Goal: Communication & Community: Answer question/provide support

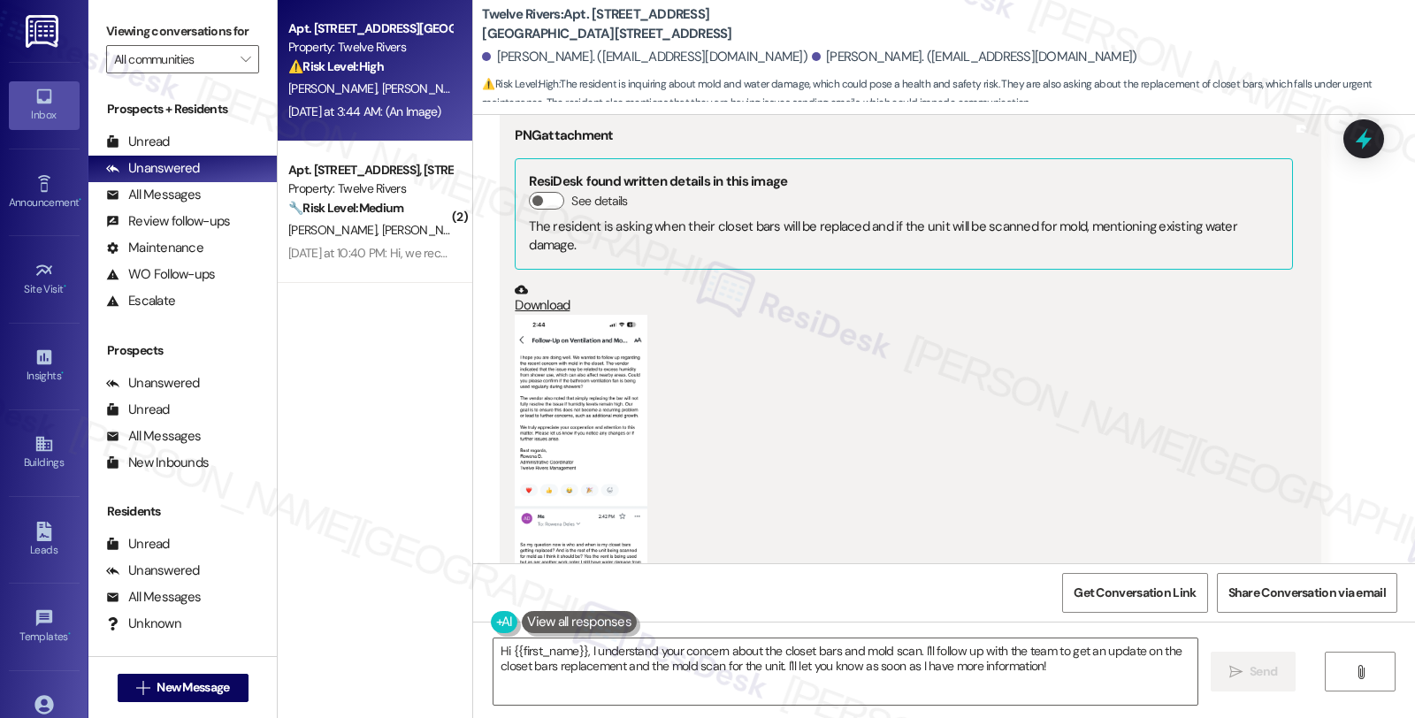
scroll to position [1628, 0]
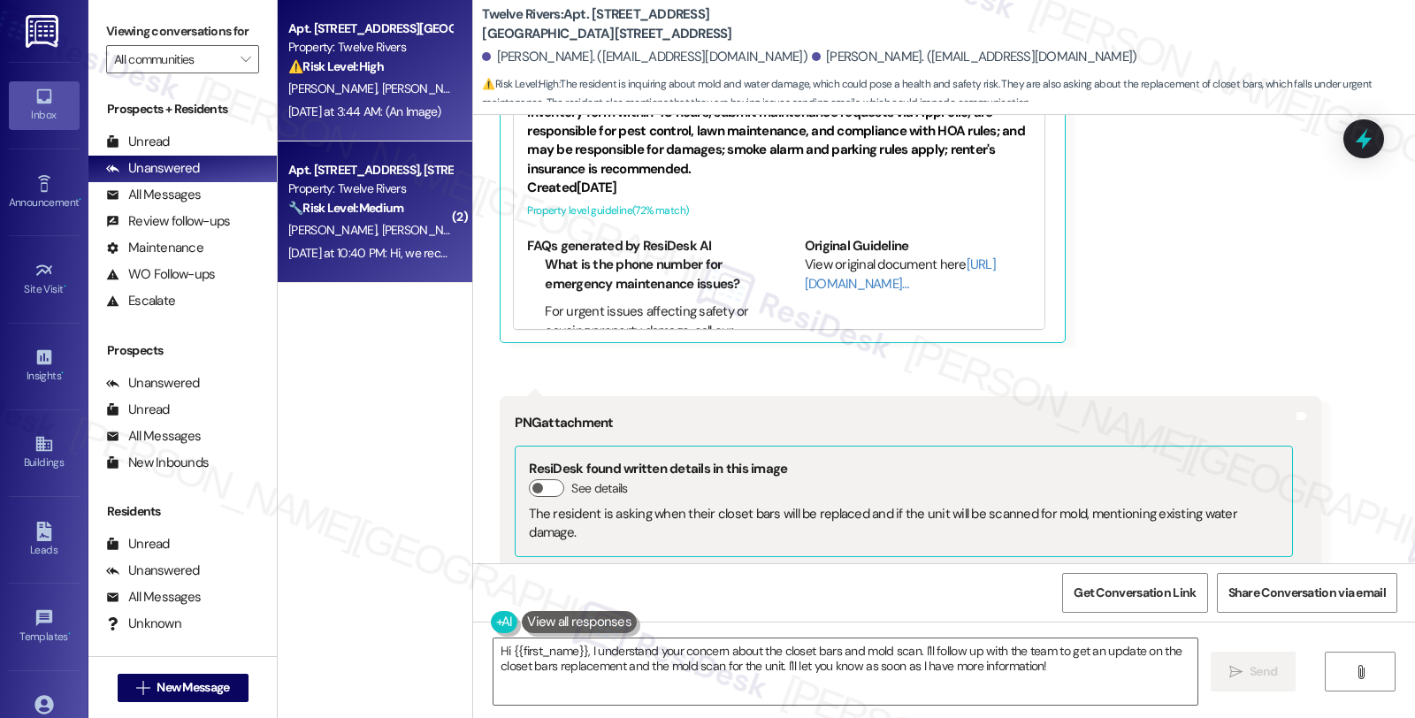
click at [357, 217] on div "🔧 Risk Level: Medium The resident is following up on a previously reported issu…" at bounding box center [370, 208] width 164 height 19
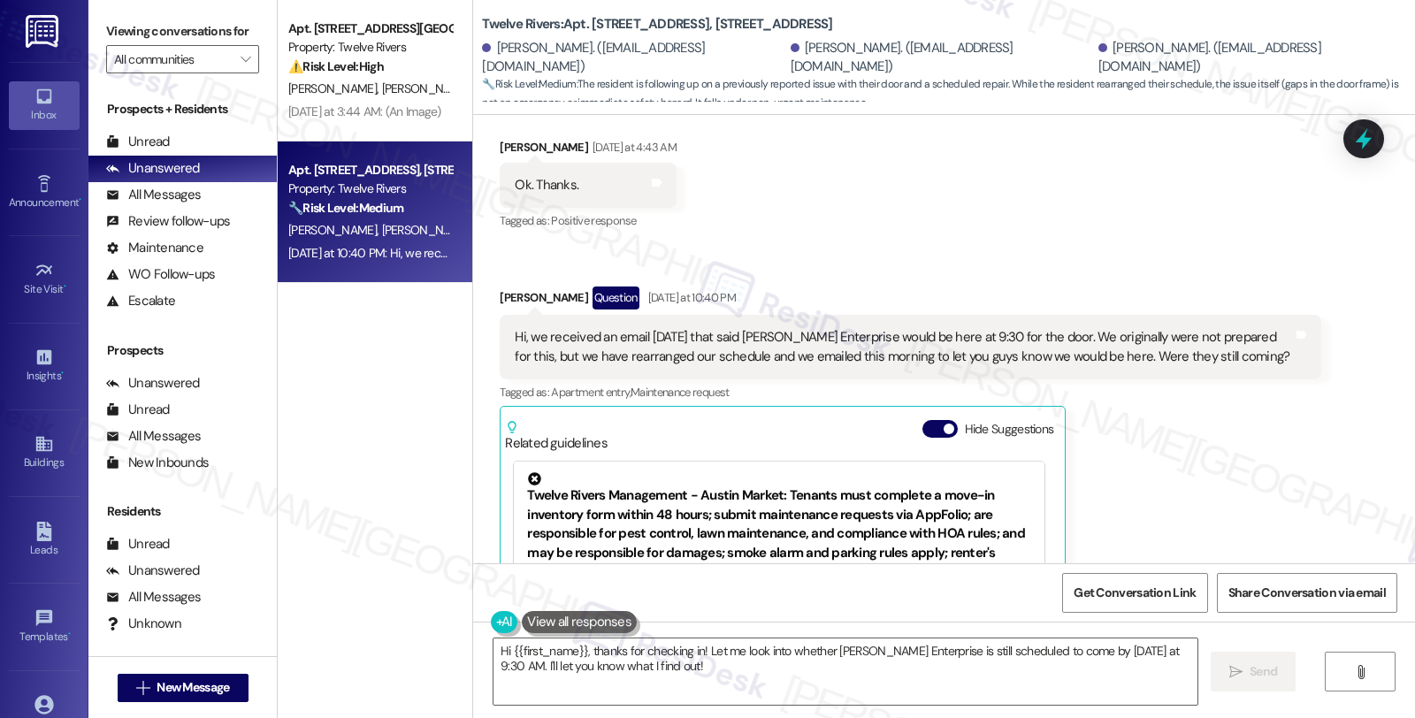
scroll to position [8096, 0]
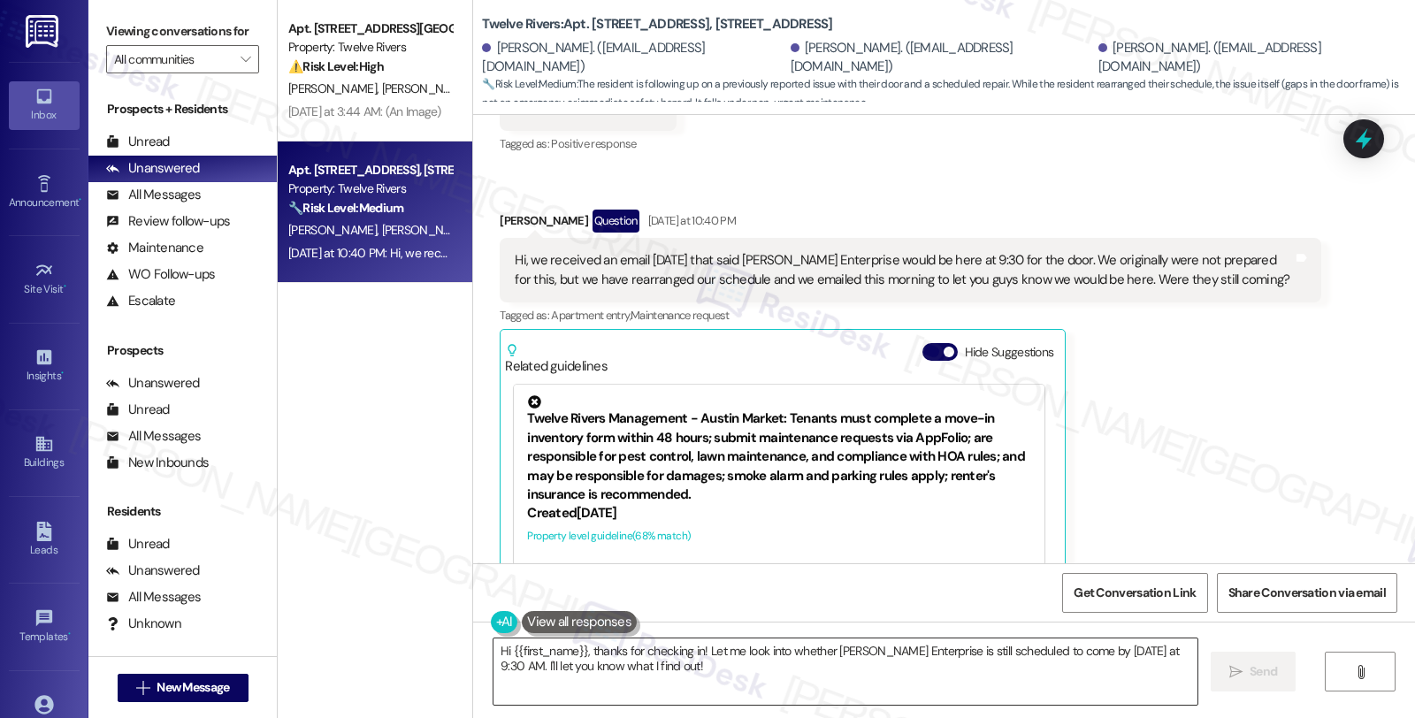
click at [664, 667] on textarea "Hi {{first_name}}, thanks for checking in! Let me look into whether [PERSON_NAM…" at bounding box center [846, 672] width 704 height 66
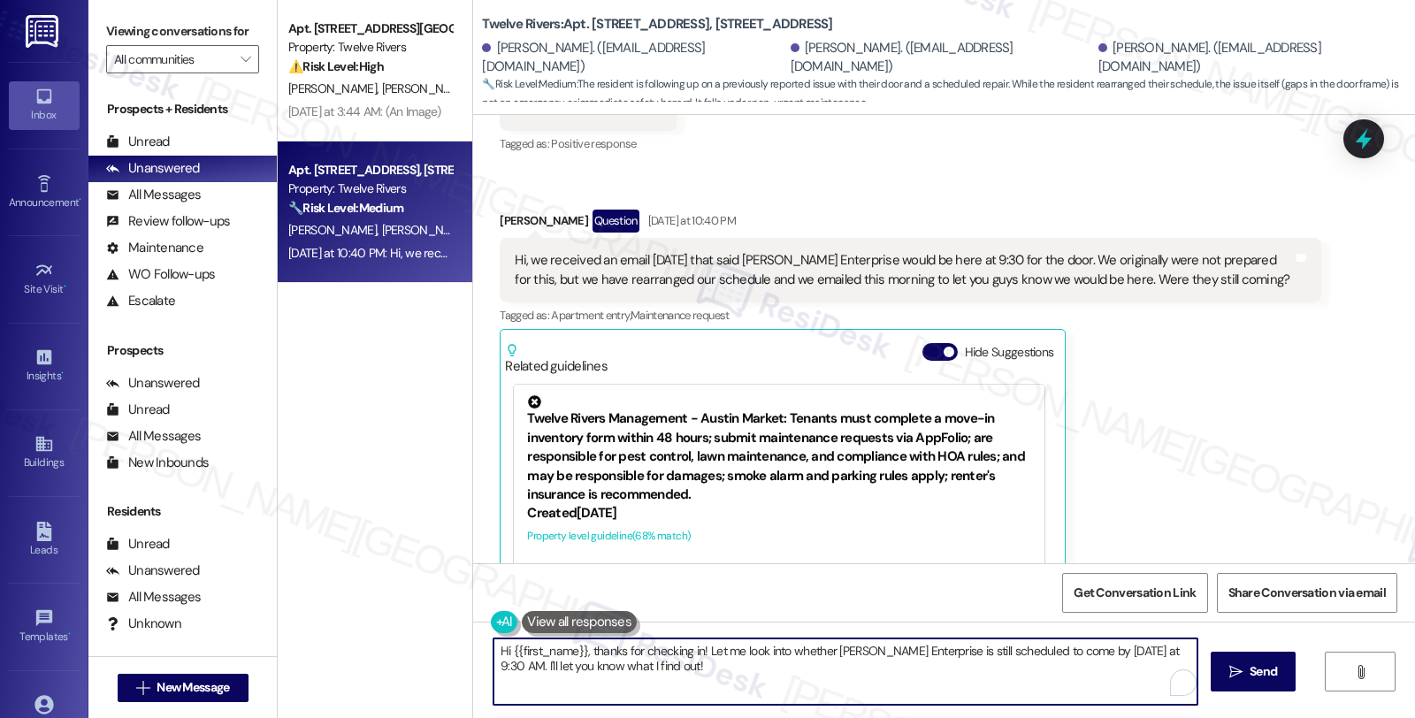
click at [500, 210] on div "[PERSON_NAME] Question [DATE] at 10:40 PM" at bounding box center [910, 224] width 821 height 28
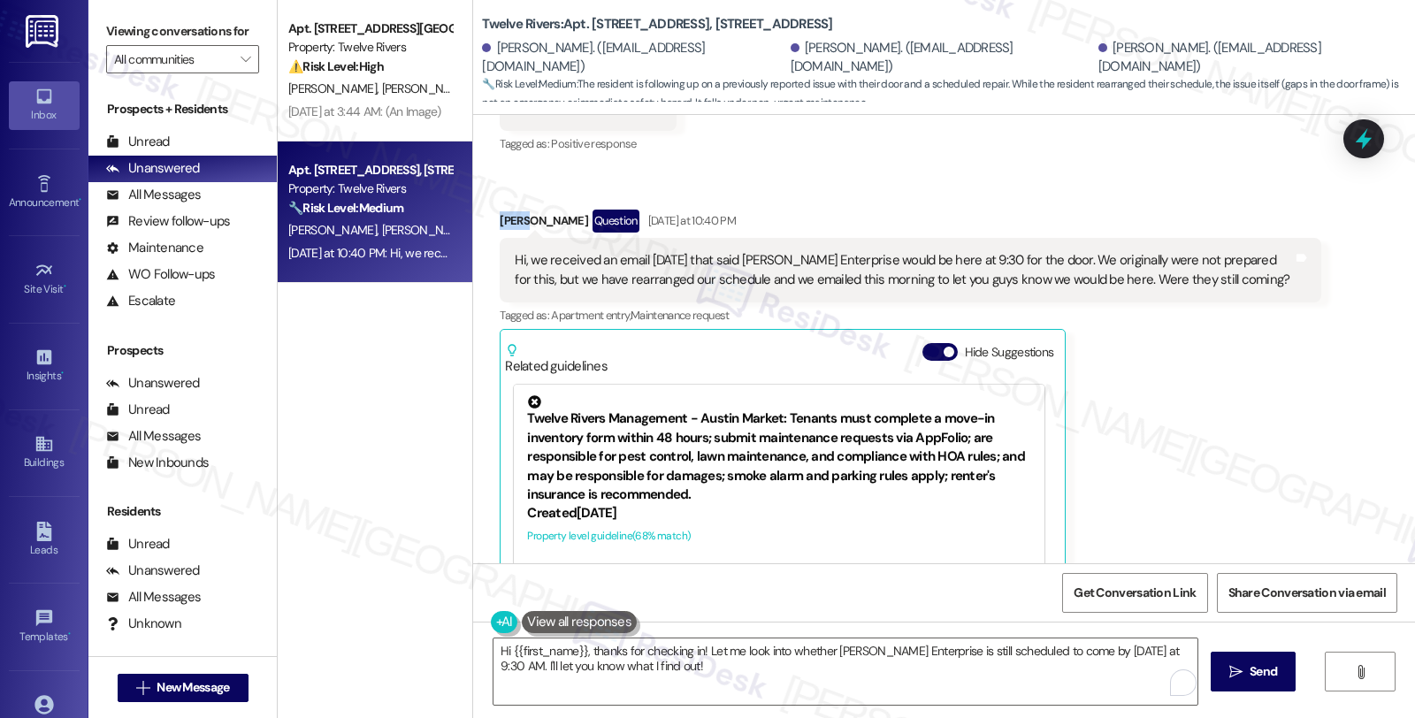
click at [500, 210] on div "[PERSON_NAME] Question [DATE] at 10:40 PM" at bounding box center [910, 224] width 821 height 28
copy div "[PERSON_NAME]"
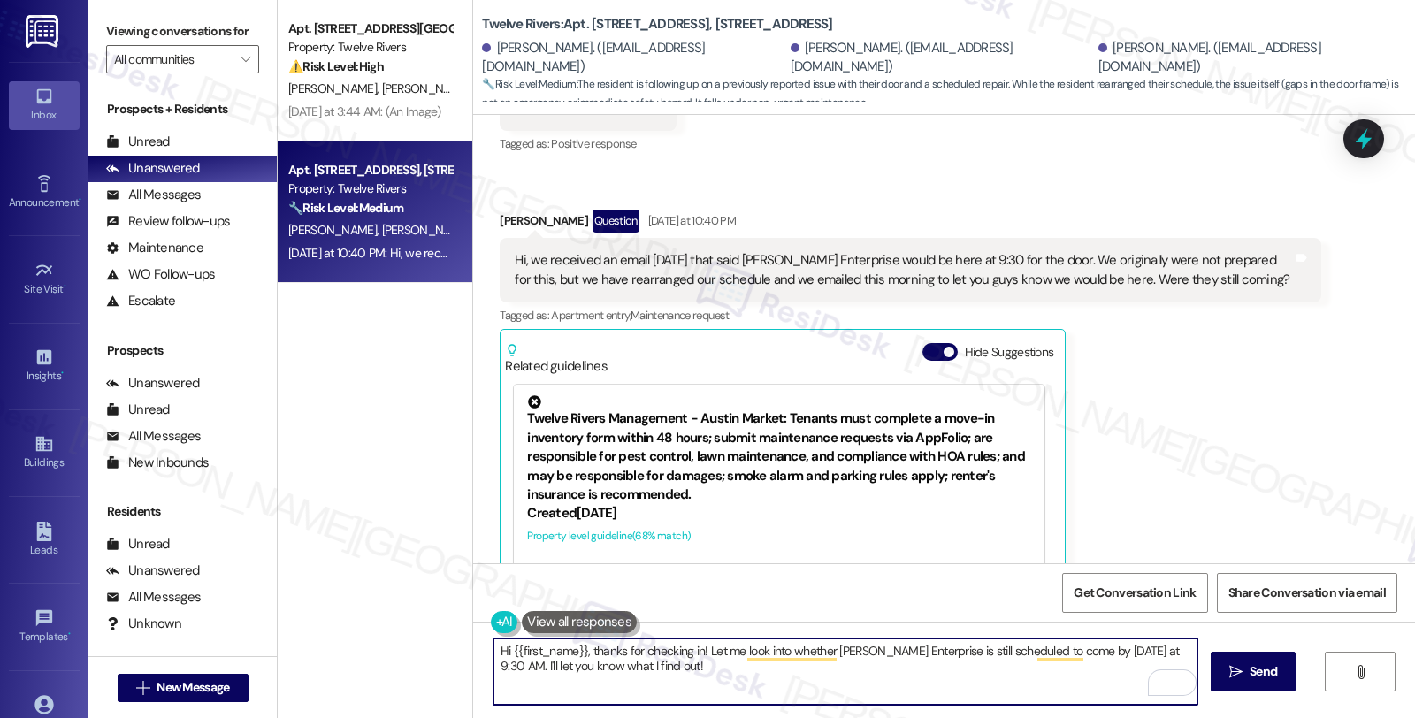
drag, startPoint x: 502, startPoint y: 648, endPoint x: 575, endPoint y: 655, distance: 73.7
click at [575, 655] on textarea "Hi {{first_name}}, thanks for checking in! Let me look into whether [PERSON_NAM…" at bounding box center [846, 672] width 704 height 66
paste textarea "[PERSON_NAME]"
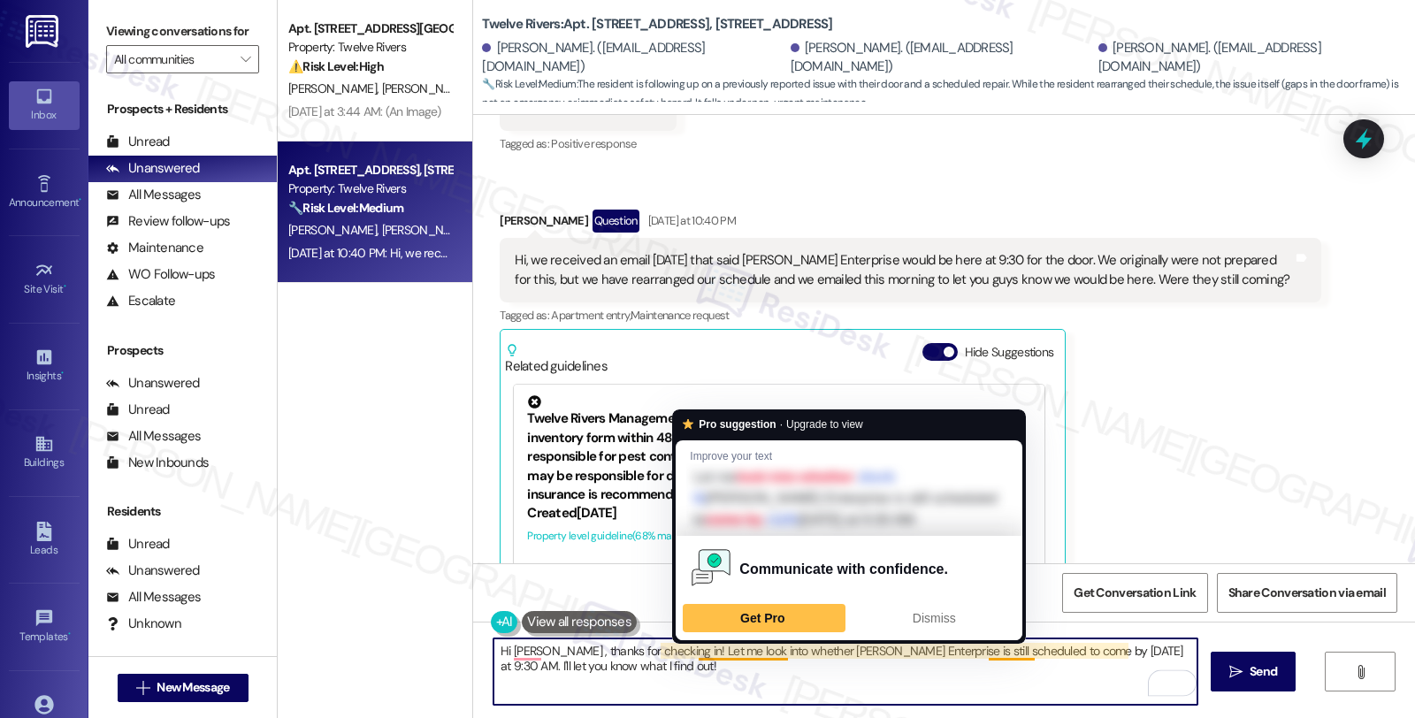
type textarea "Hi [PERSON_NAME], thanks for checking in! Let me look into whether [PERSON_NAME…"
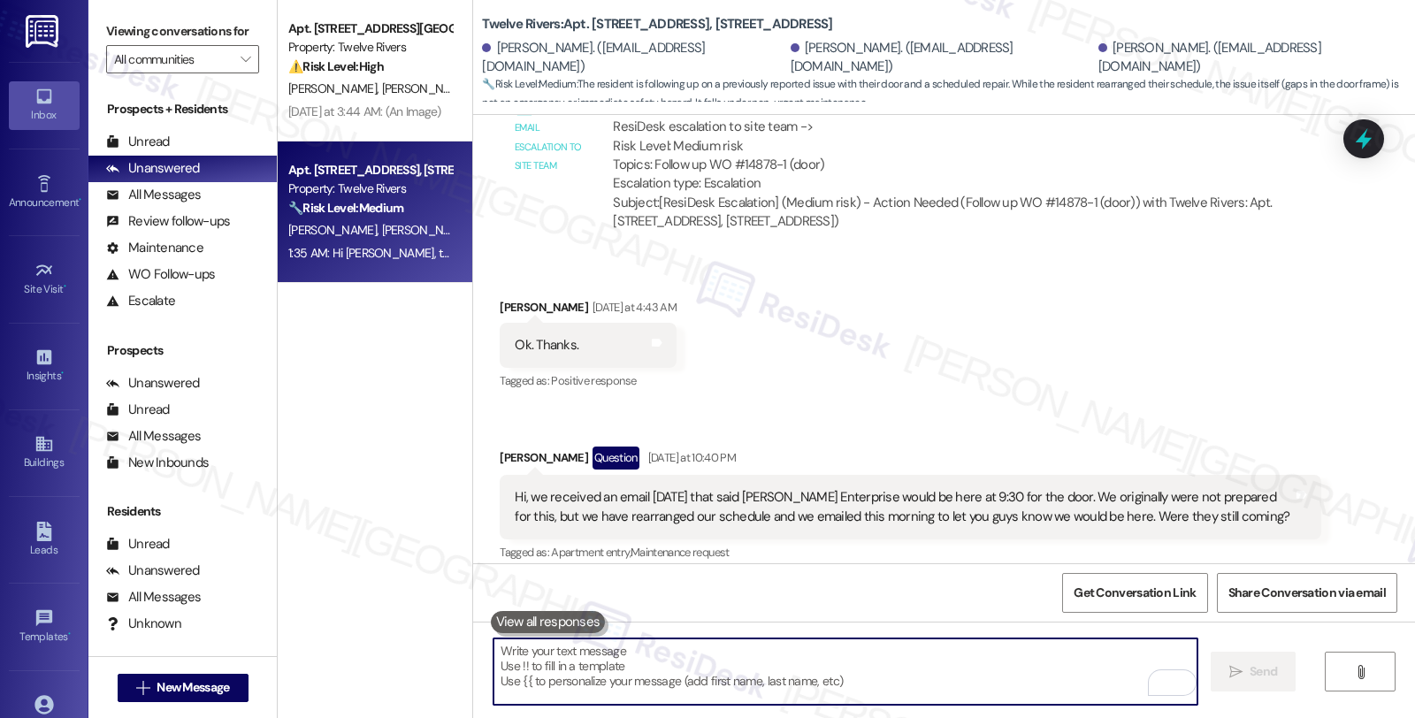
scroll to position [7899, 0]
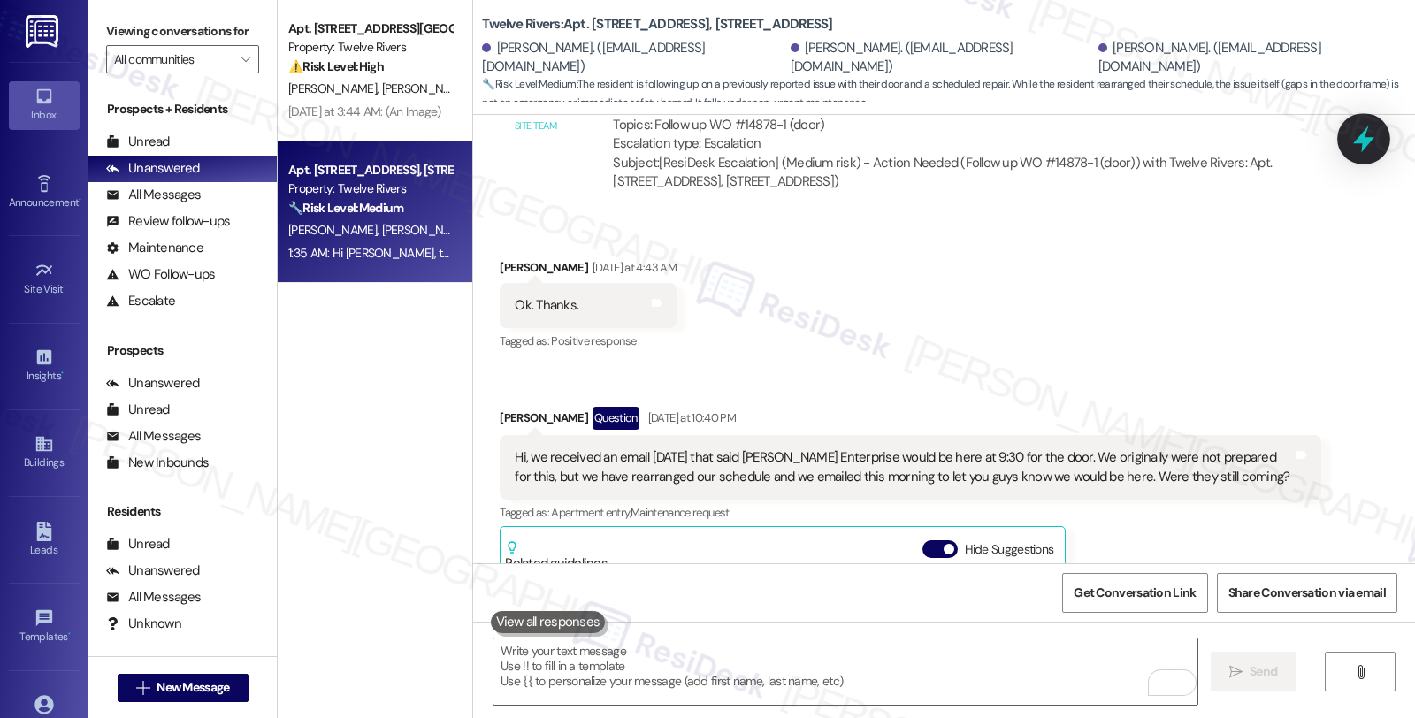
click at [1368, 140] on icon at bounding box center [1363, 139] width 21 height 27
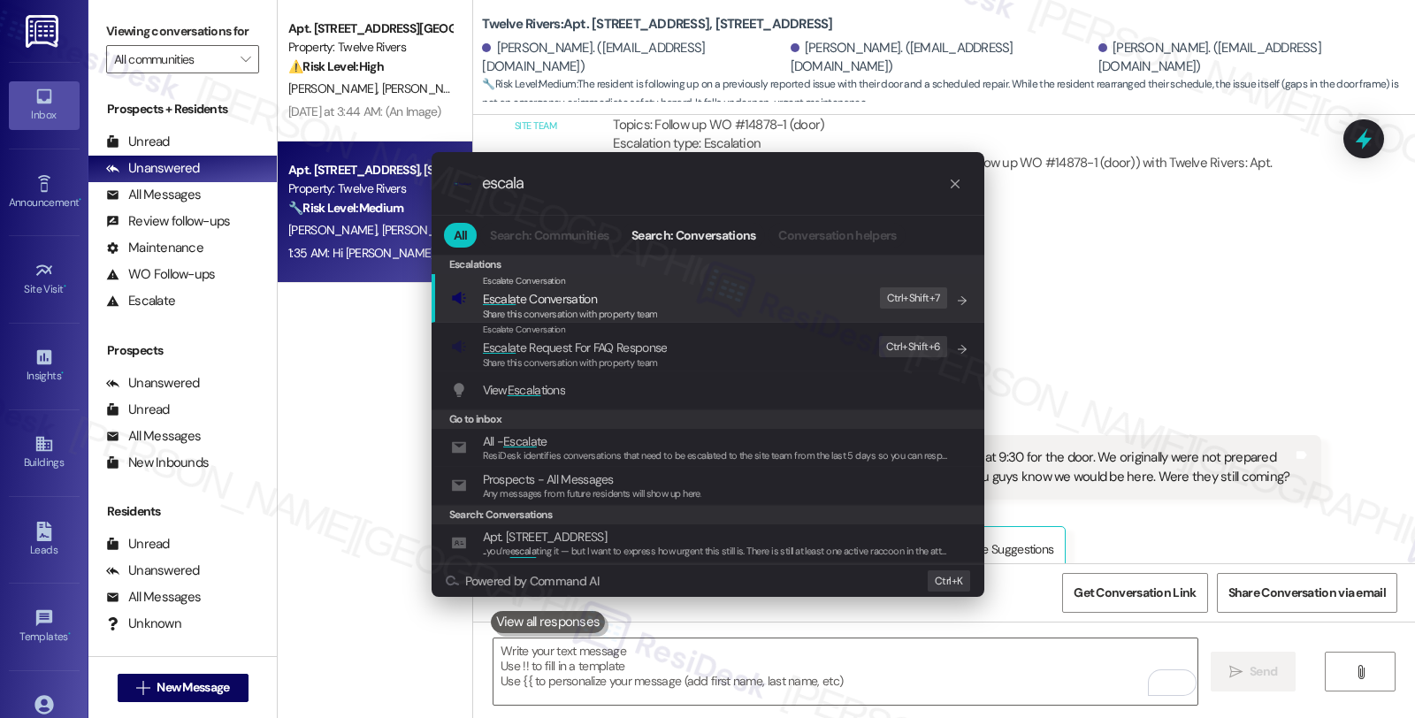
type input "escala"
click at [1091, 295] on div ".cls-1{fill:#0a055f;}.cls-2{fill:#0cc4c4;} resideskLogoBlueOrange escala All Se…" at bounding box center [707, 359] width 1415 height 718
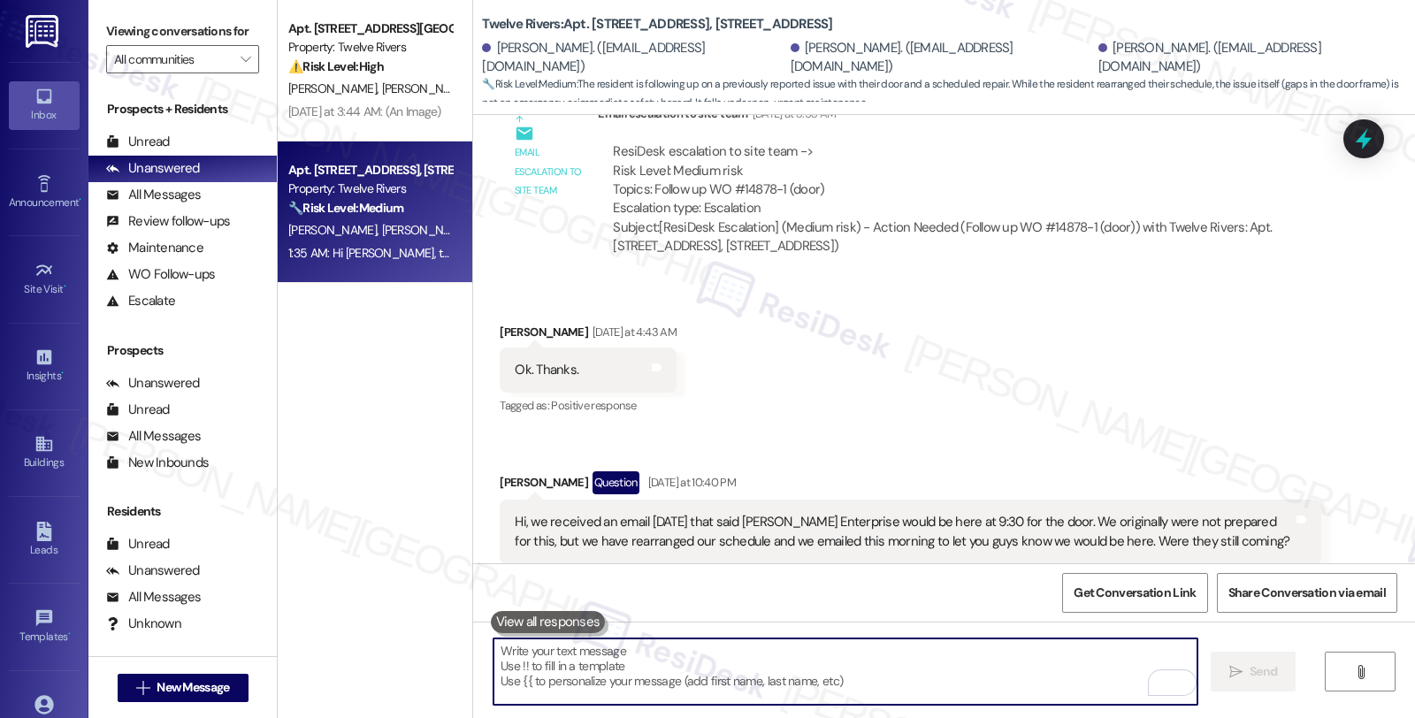
scroll to position [7800, 0]
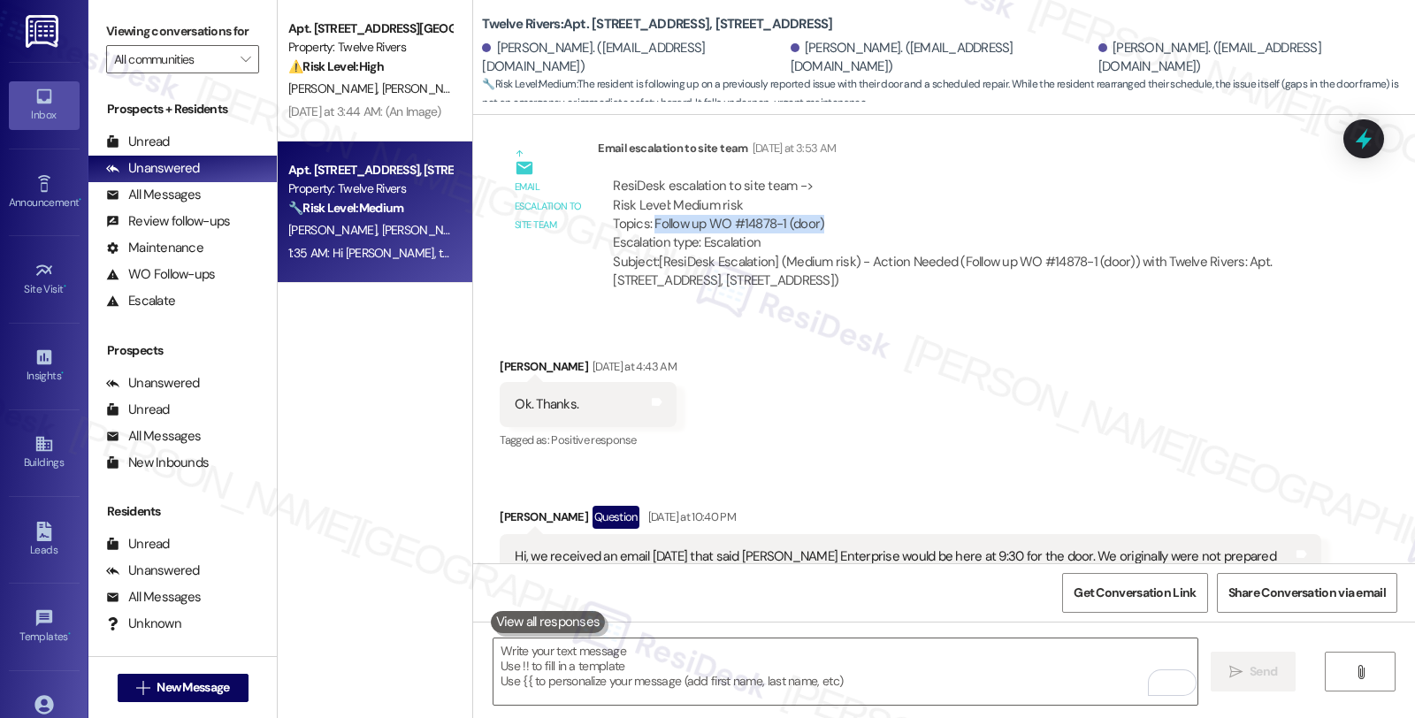
drag, startPoint x: 640, startPoint y: 199, endPoint x: 846, endPoint y: 200, distance: 206.1
click at [846, 200] on div "ResiDesk escalation to site team -> Risk Level: Medium risk Topics: Follow up W…" at bounding box center [959, 215] width 693 height 76
copy div "Follow up WO #14878-1 (door)"
click at [1365, 137] on icon at bounding box center [1364, 139] width 30 height 30
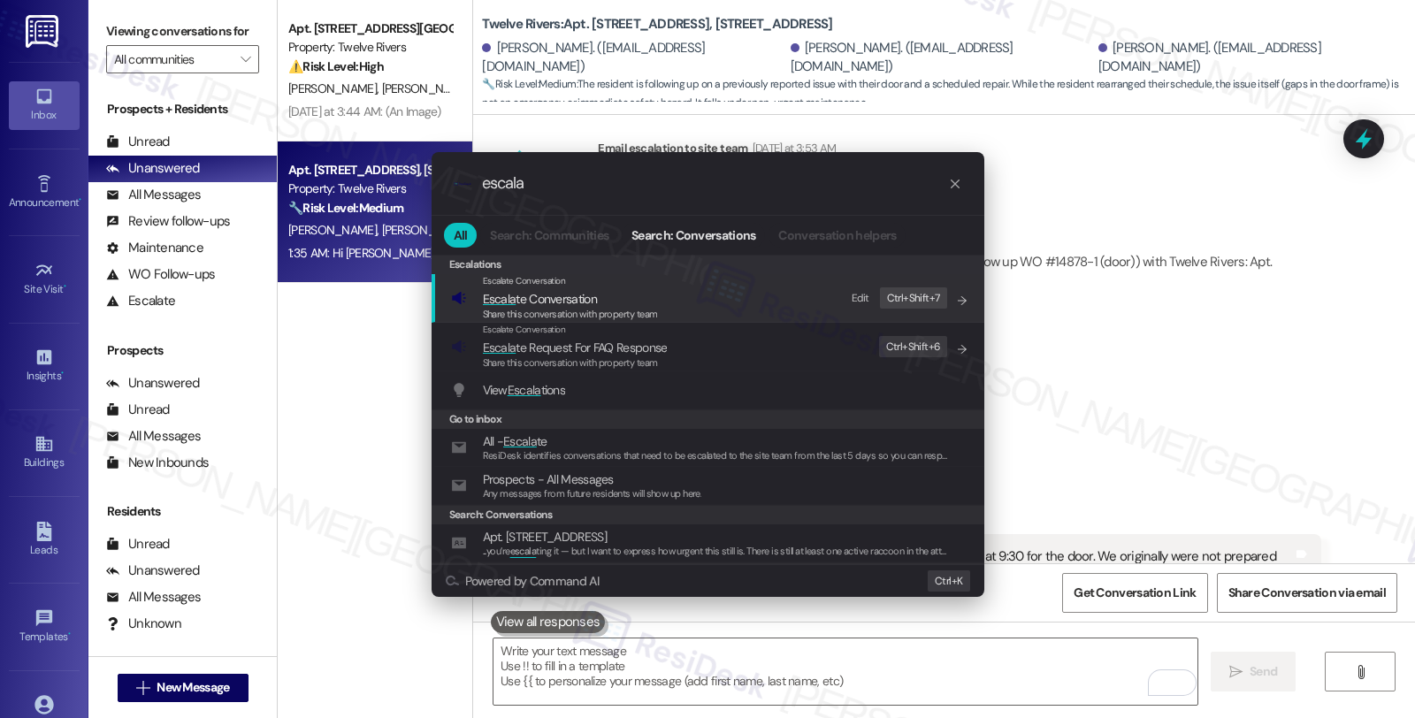
type input "escala"
click at [576, 311] on span "Share this conversation with property team" at bounding box center [570, 314] width 175 height 12
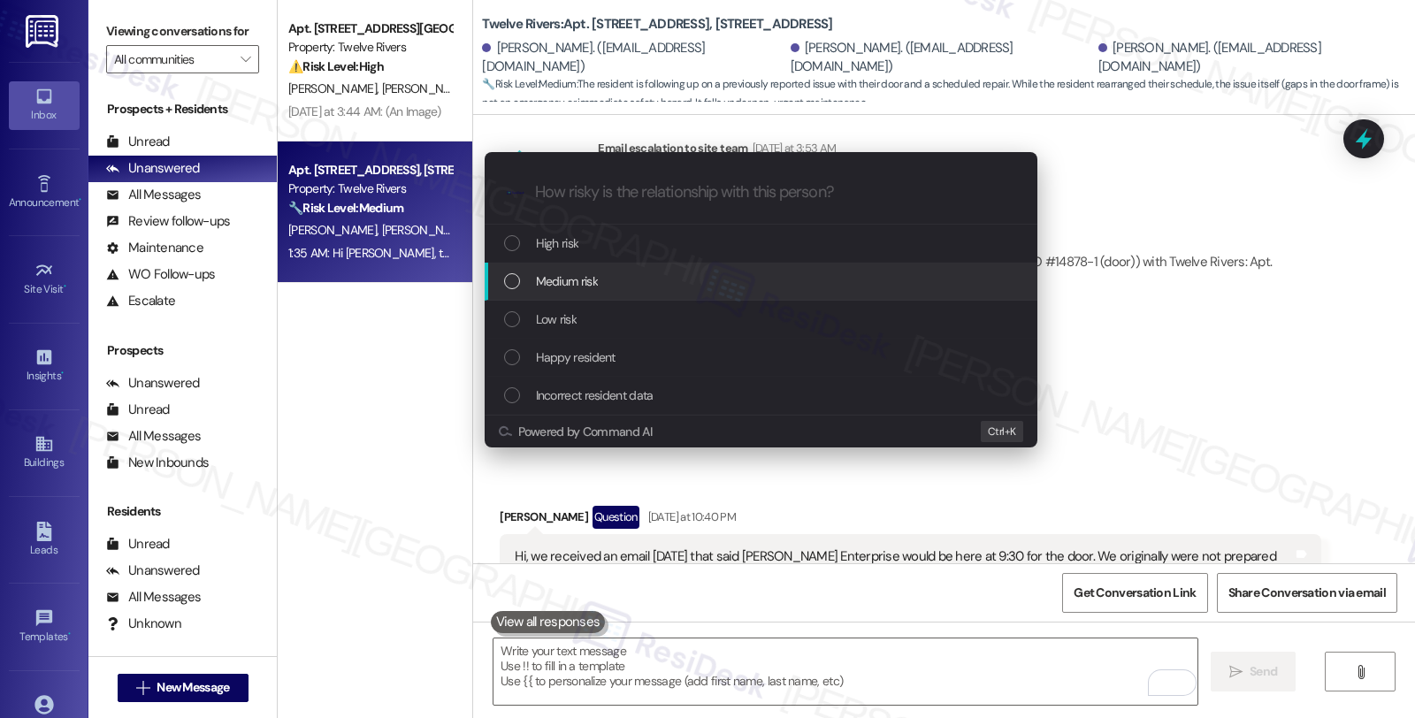
click at [572, 283] on span "Medium risk" at bounding box center [567, 281] width 62 height 19
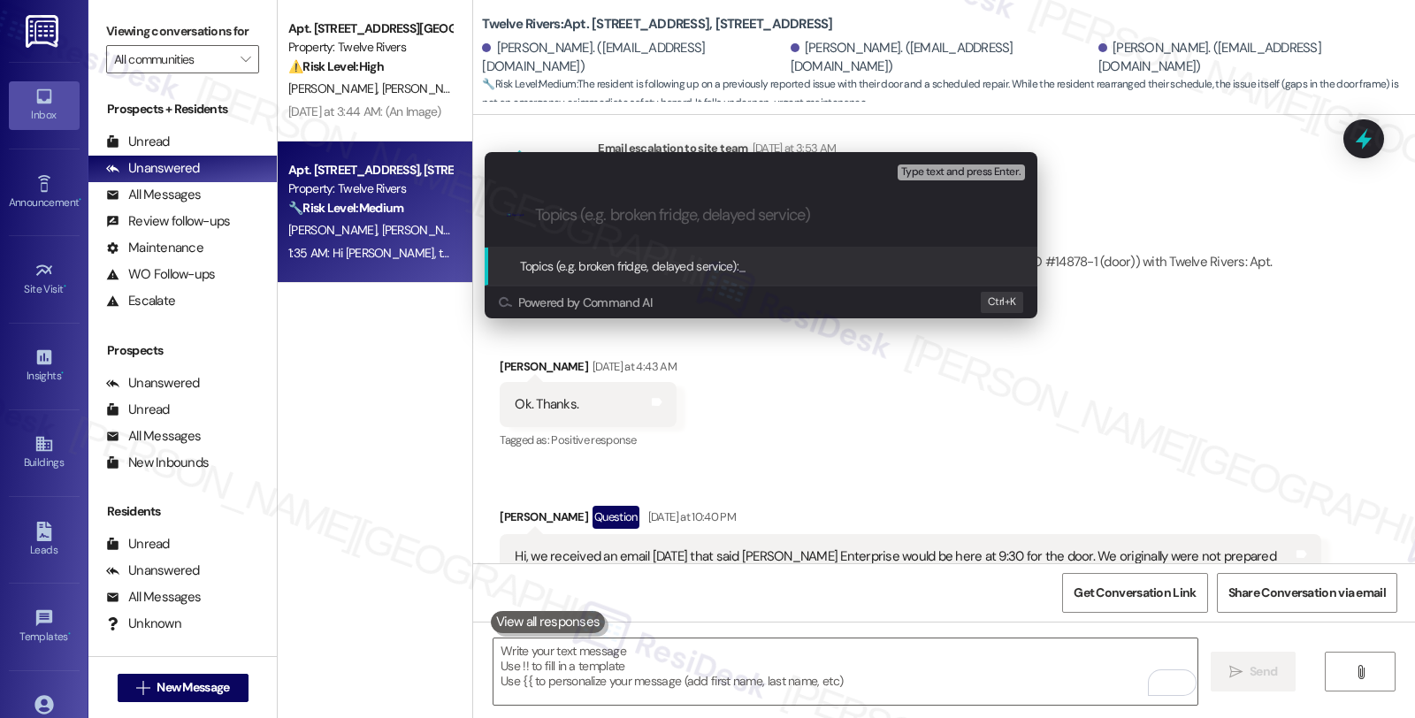
paste input "Follow up WO #14878-1 (door)"
drag, startPoint x: 598, startPoint y: 216, endPoint x: 465, endPoint y: 216, distance: 132.7
click at [465, 216] on div "Escalate Conversation Medium risk Topics (e.g. broken fridge, delayed service) …" at bounding box center [761, 235] width 597 height 202
click at [745, 214] on input "WO #14878-1 (door)" at bounding box center [768, 215] width 466 height 19
type input "WO #14878-1 (door) - scheduled visit"
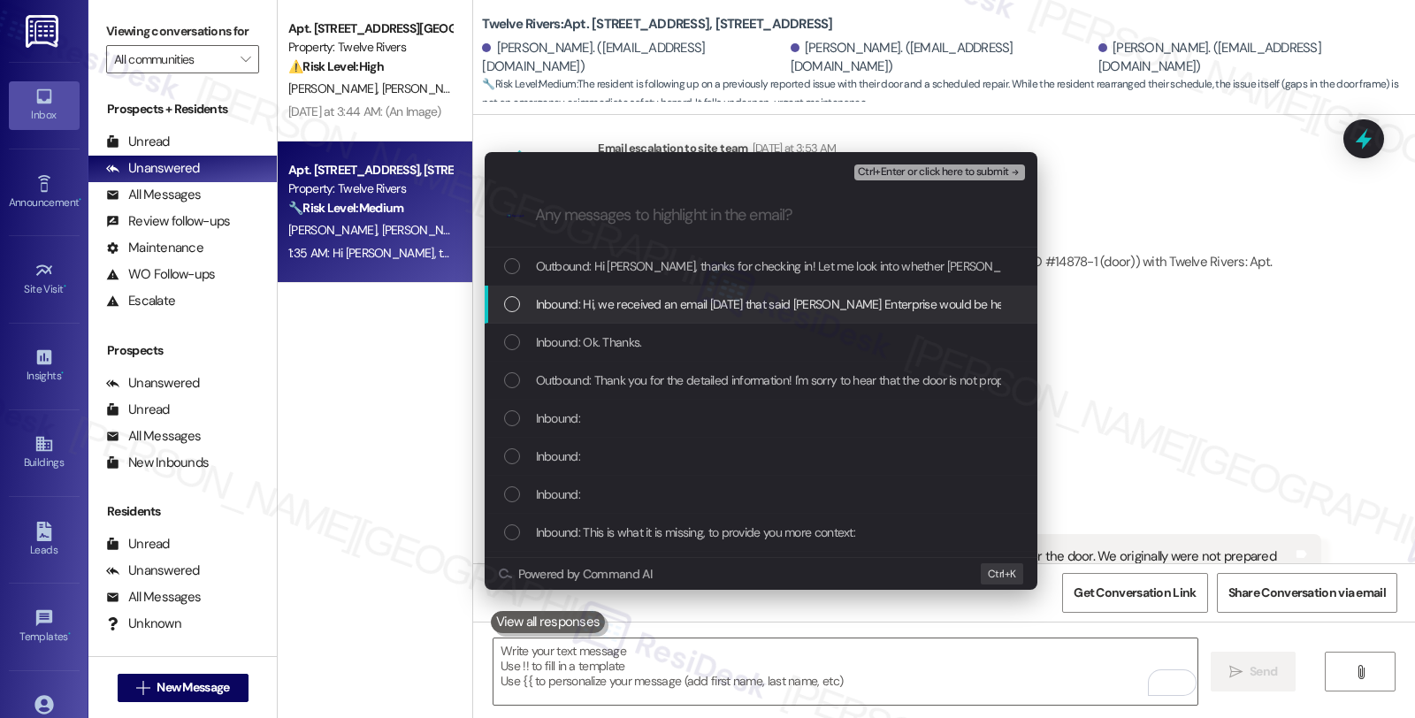
click at [614, 299] on span "Inbound: Hi, we received an email [DATE] that said [PERSON_NAME] Enterprise wou…" at bounding box center [1269, 304] width 1466 height 19
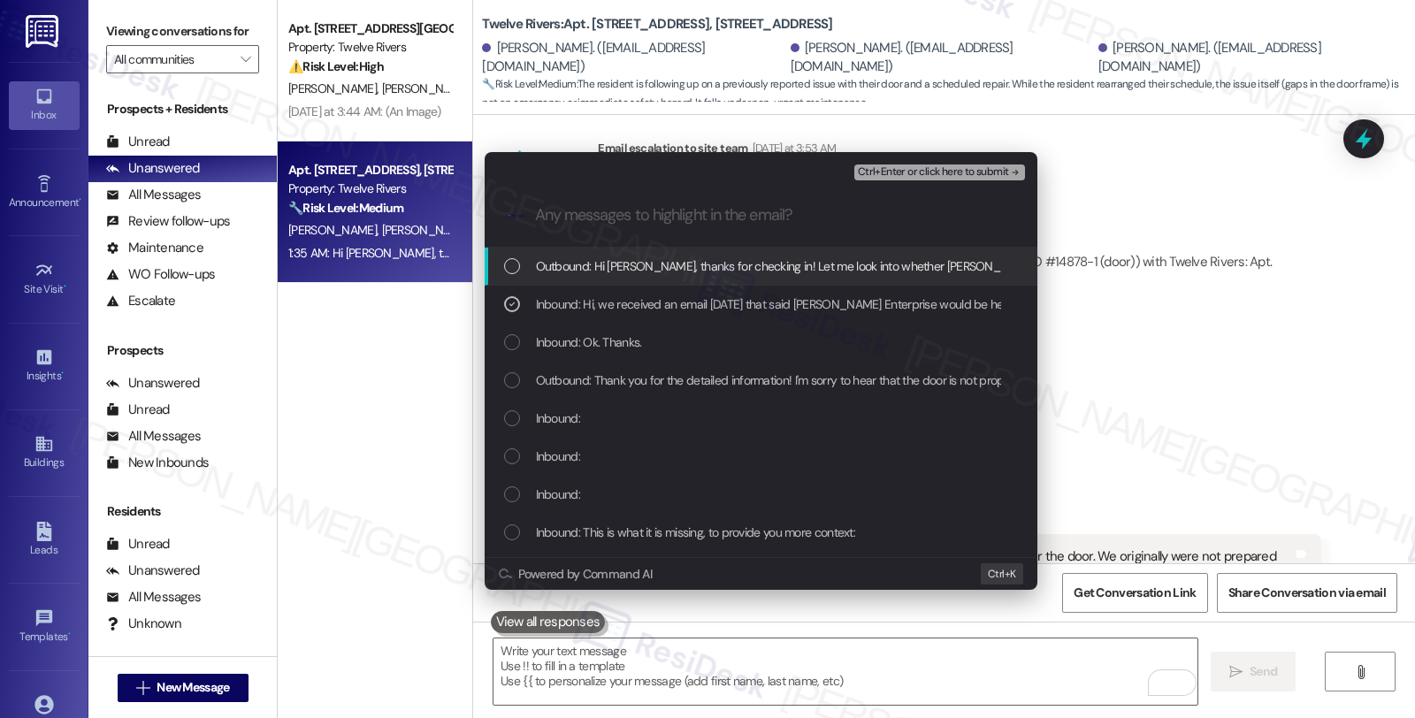
click at [893, 169] on span "Ctrl+Enter or click here to submit" at bounding box center [933, 172] width 151 height 12
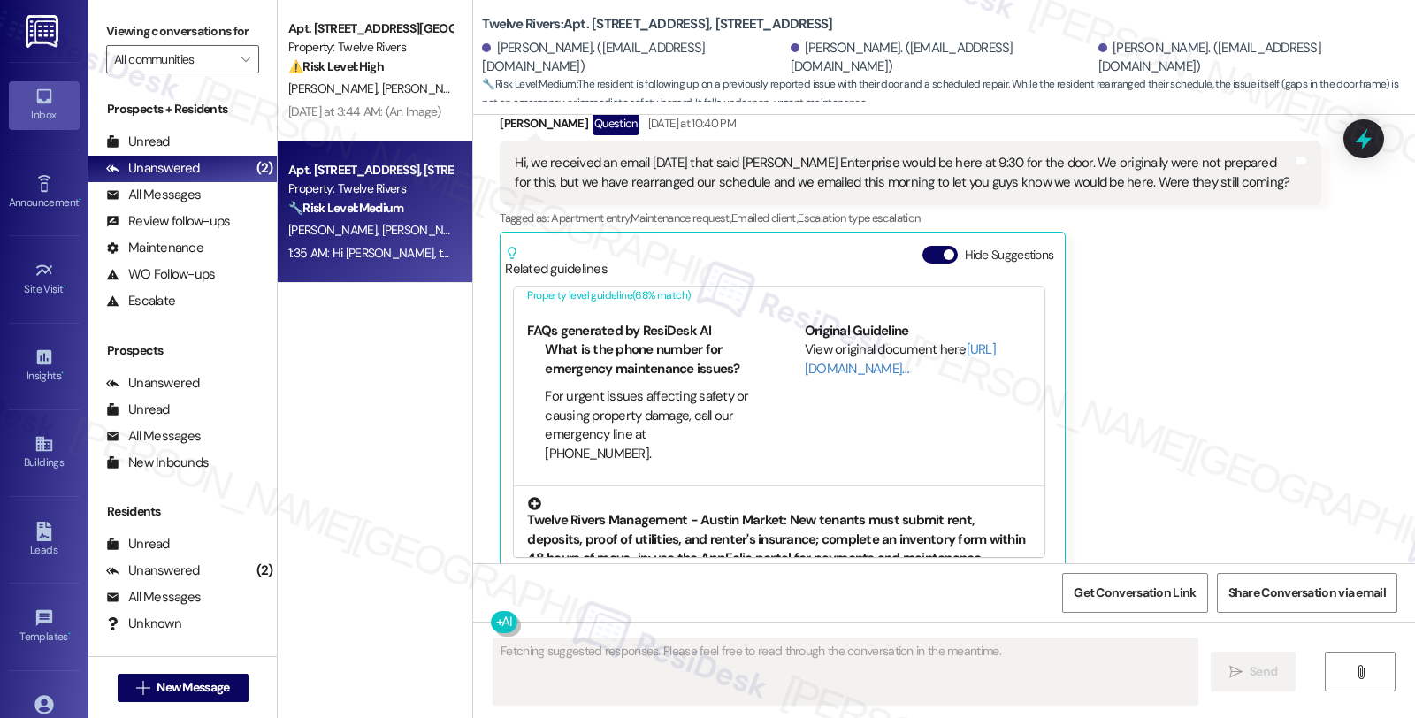
scroll to position [262, 0]
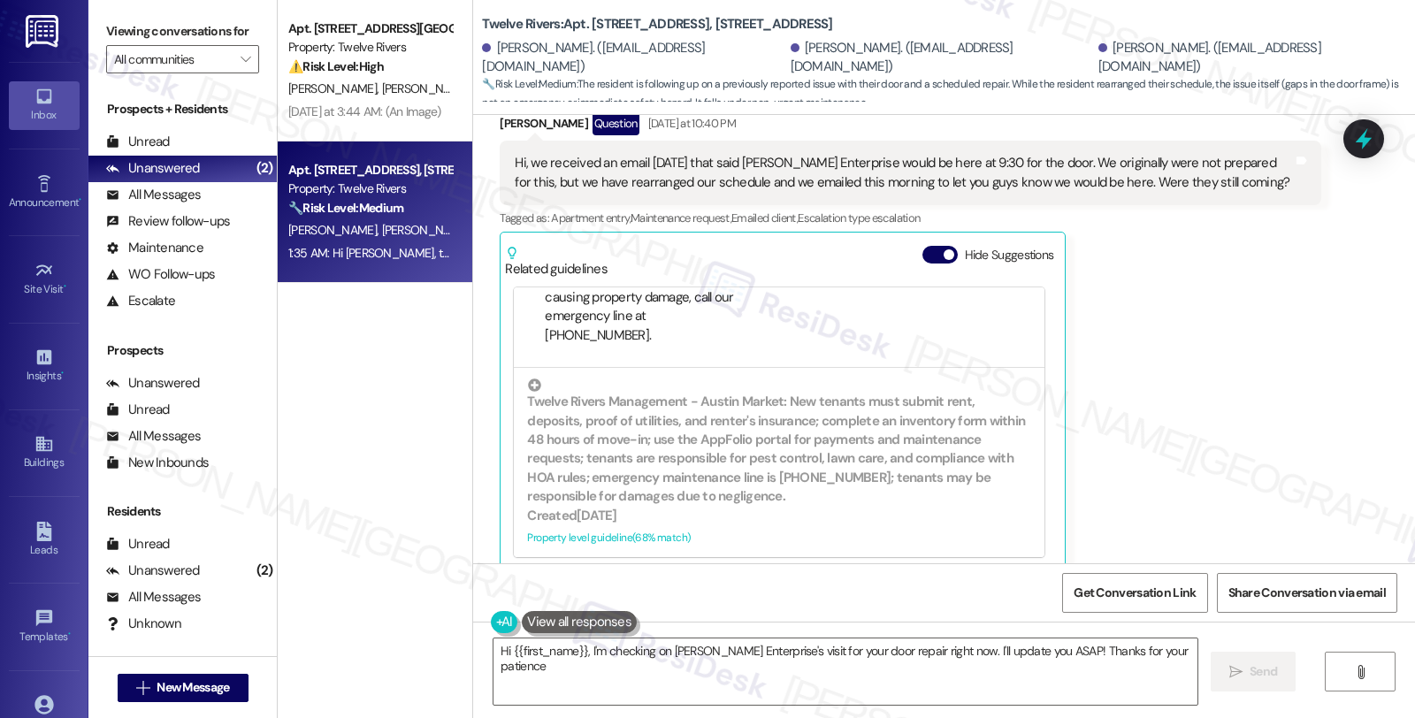
type textarea "Hi {{first_name}}, I'm checking on [PERSON_NAME] Enterprise's visit for your do…"
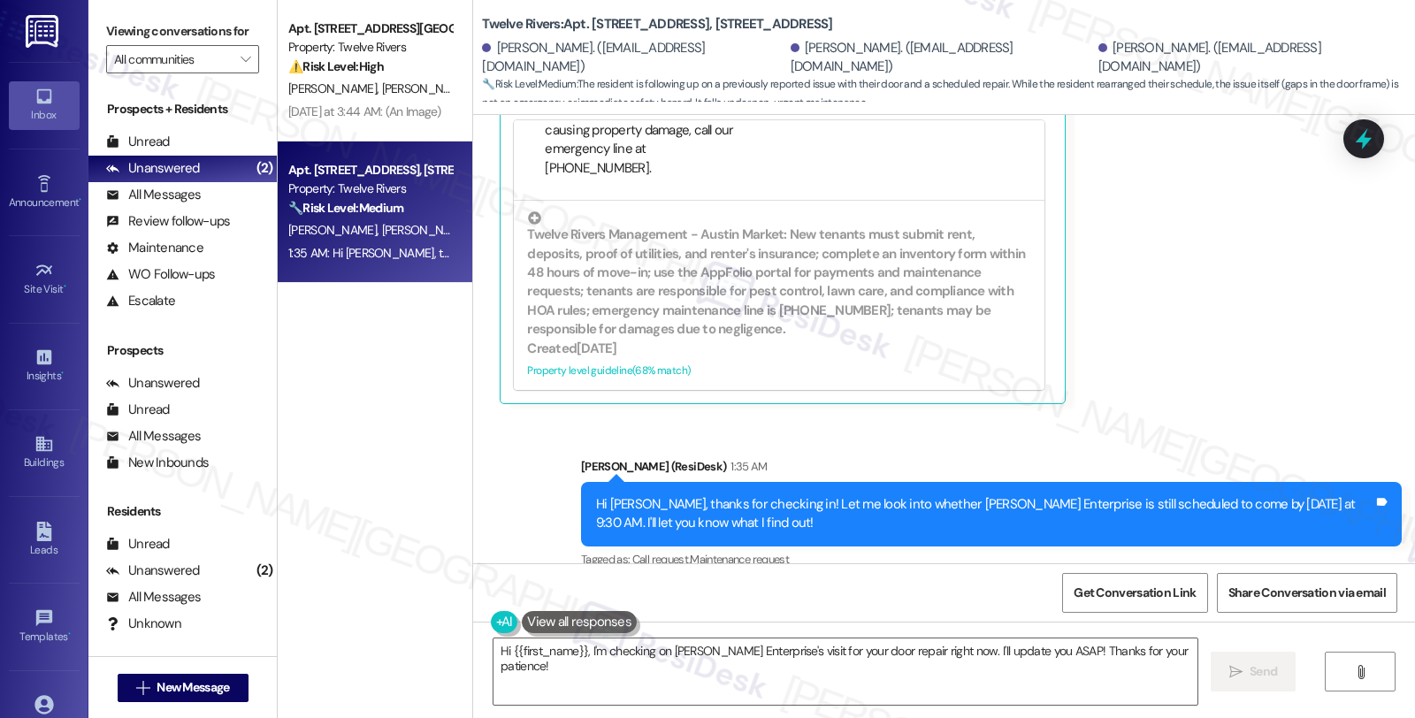
scroll to position [8362, 0]
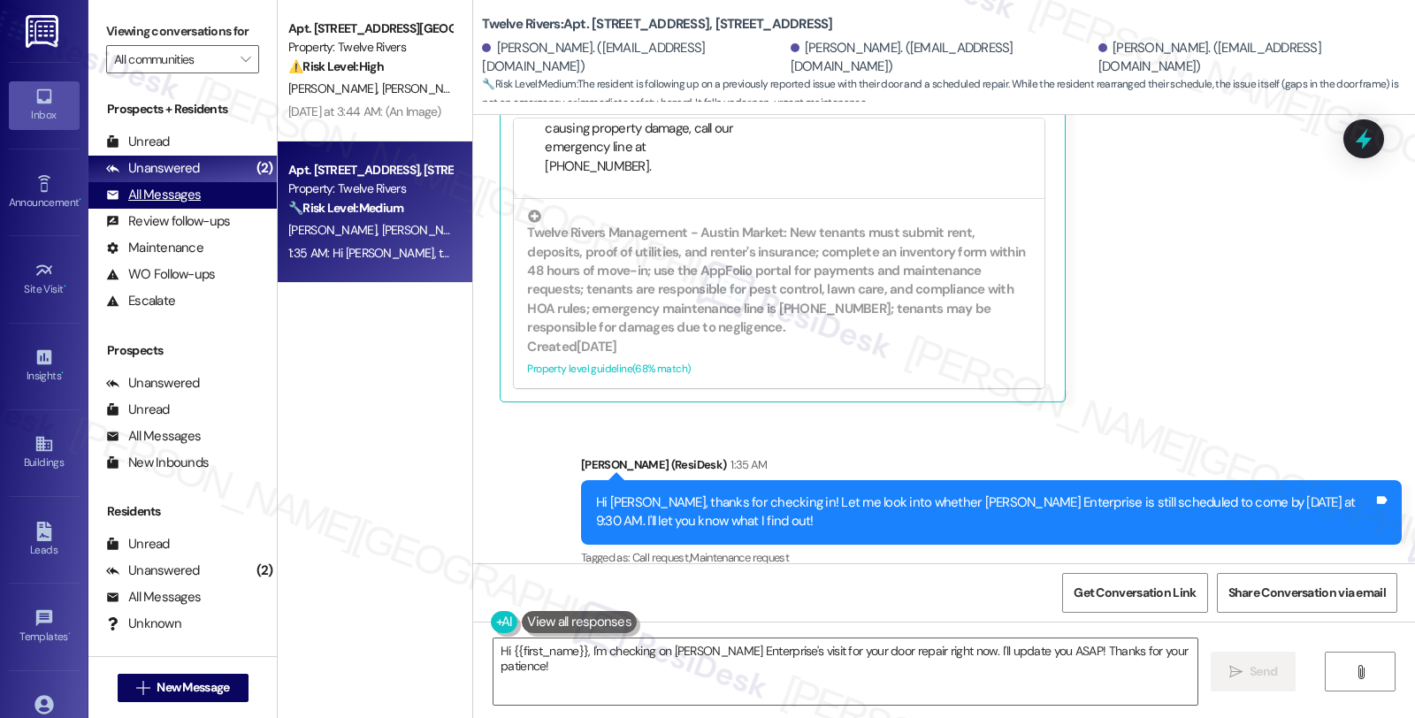
click at [179, 204] on div "All Messages" at bounding box center [153, 195] width 95 height 19
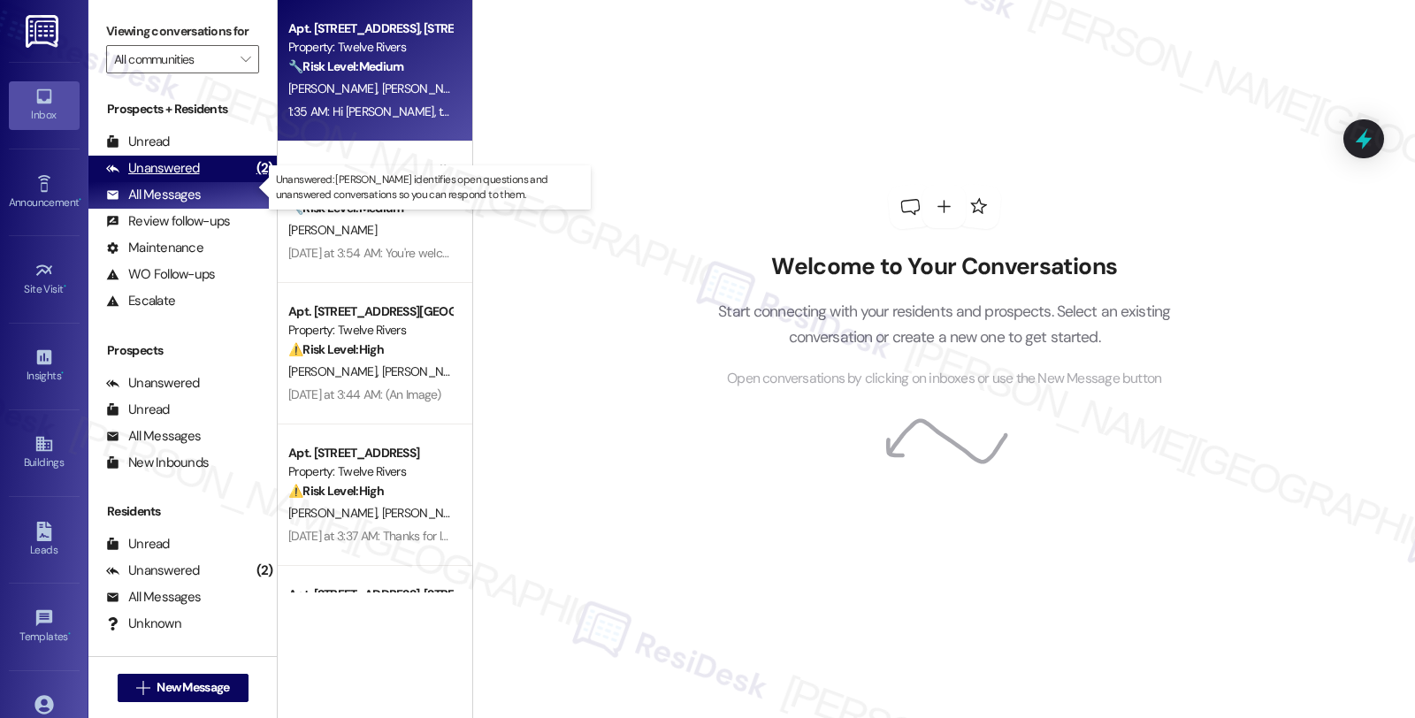
click at [193, 178] on div "Unanswered" at bounding box center [153, 168] width 94 height 19
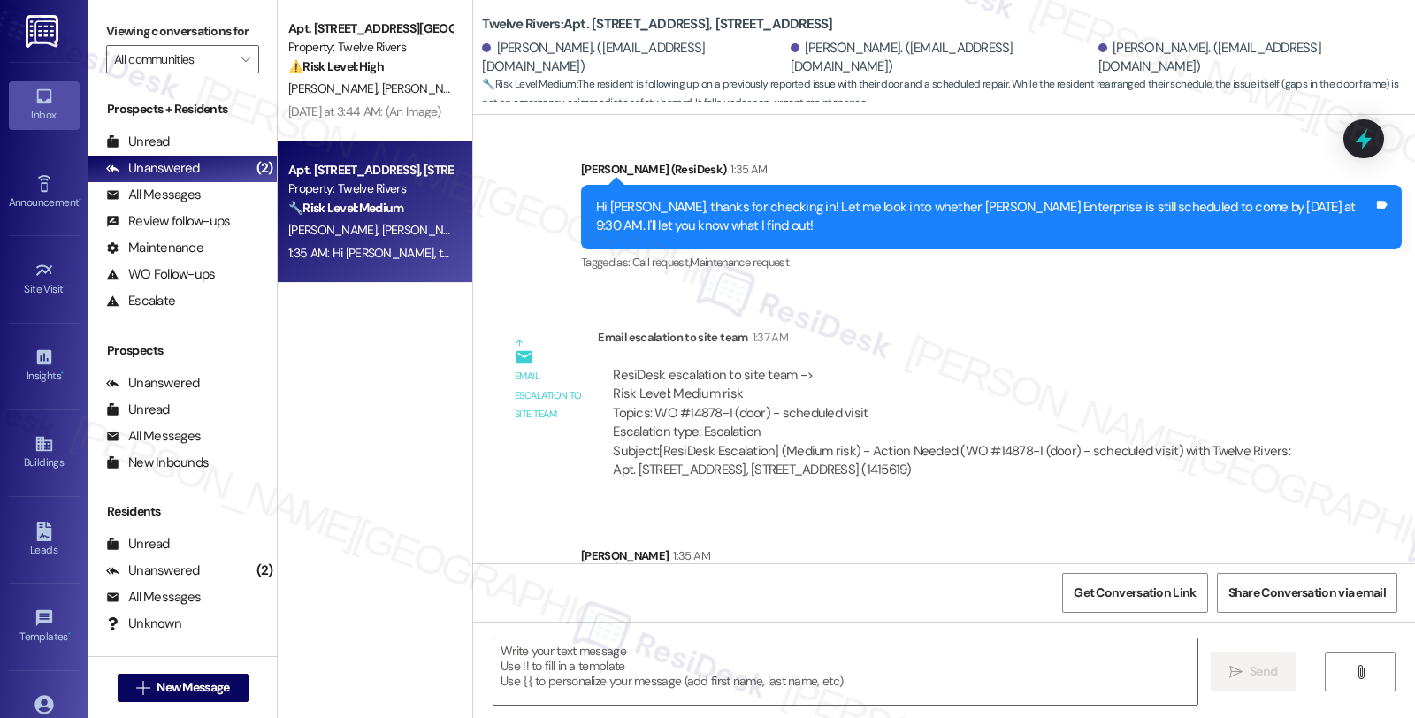
type textarea "Fetching suggested responses. Please feel free to read through the conversation…"
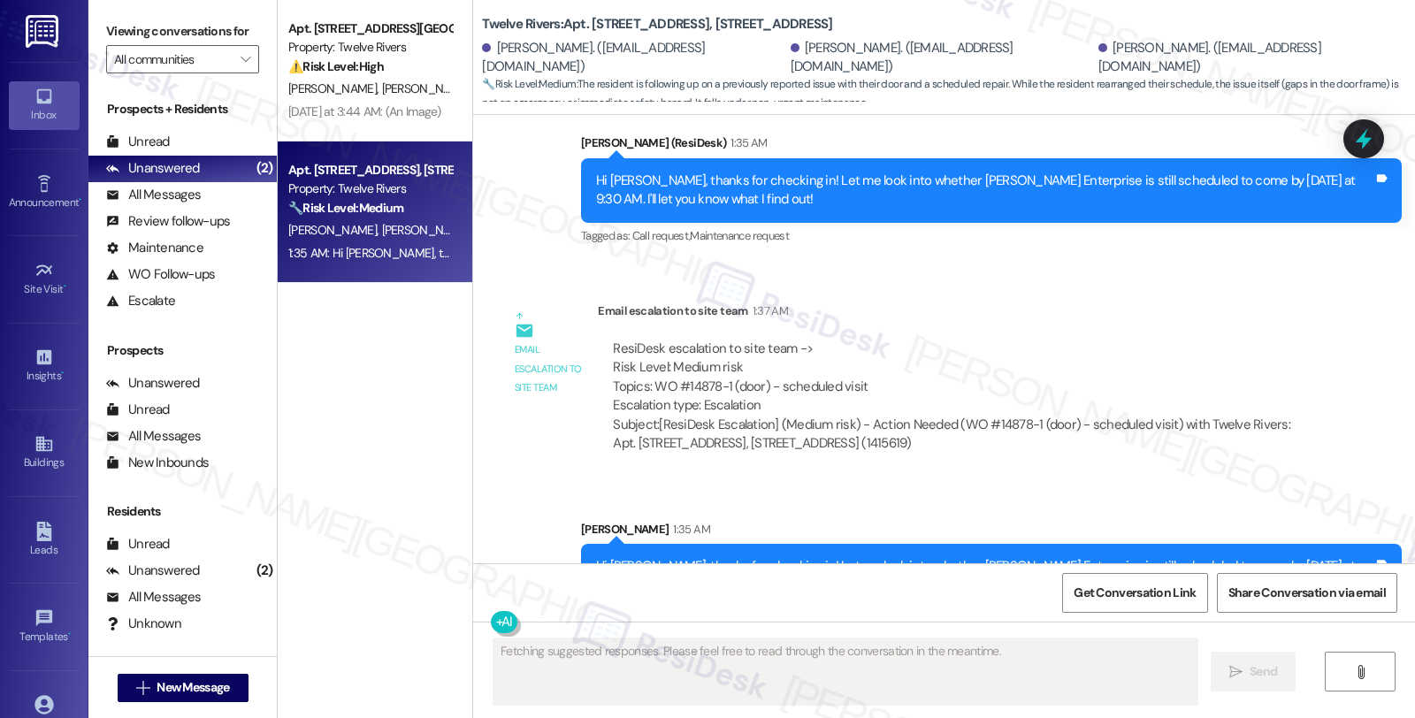
scroll to position [8722, 0]
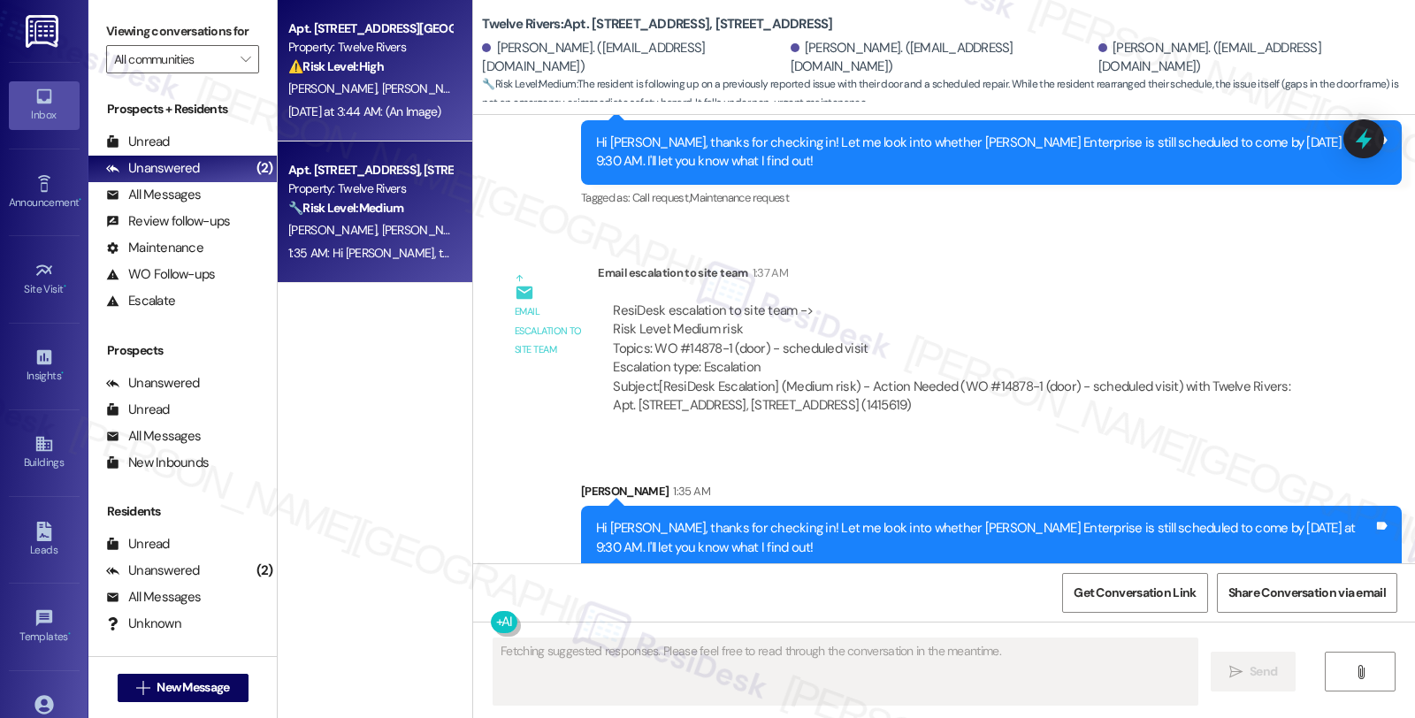
click at [383, 97] on div "[PERSON_NAME] [PERSON_NAME]" at bounding box center [370, 89] width 167 height 22
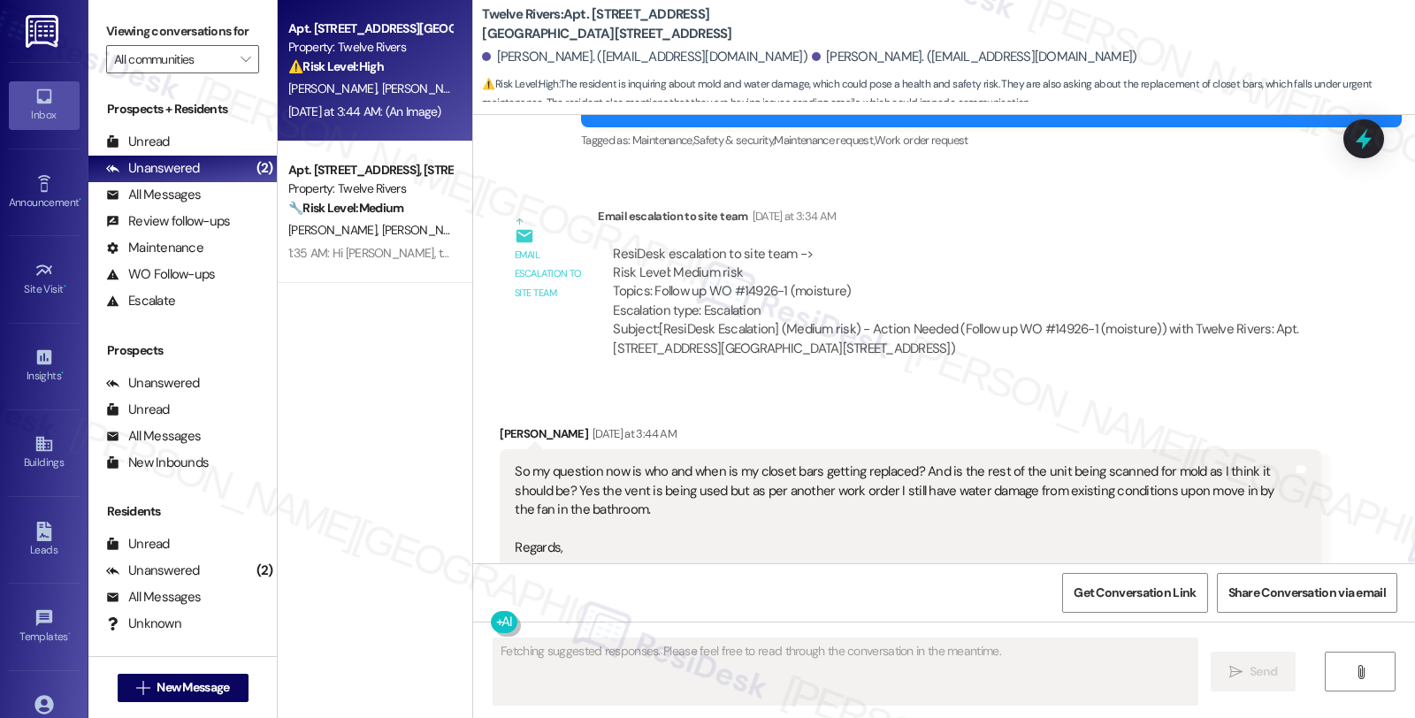
scroll to position [1037, 0]
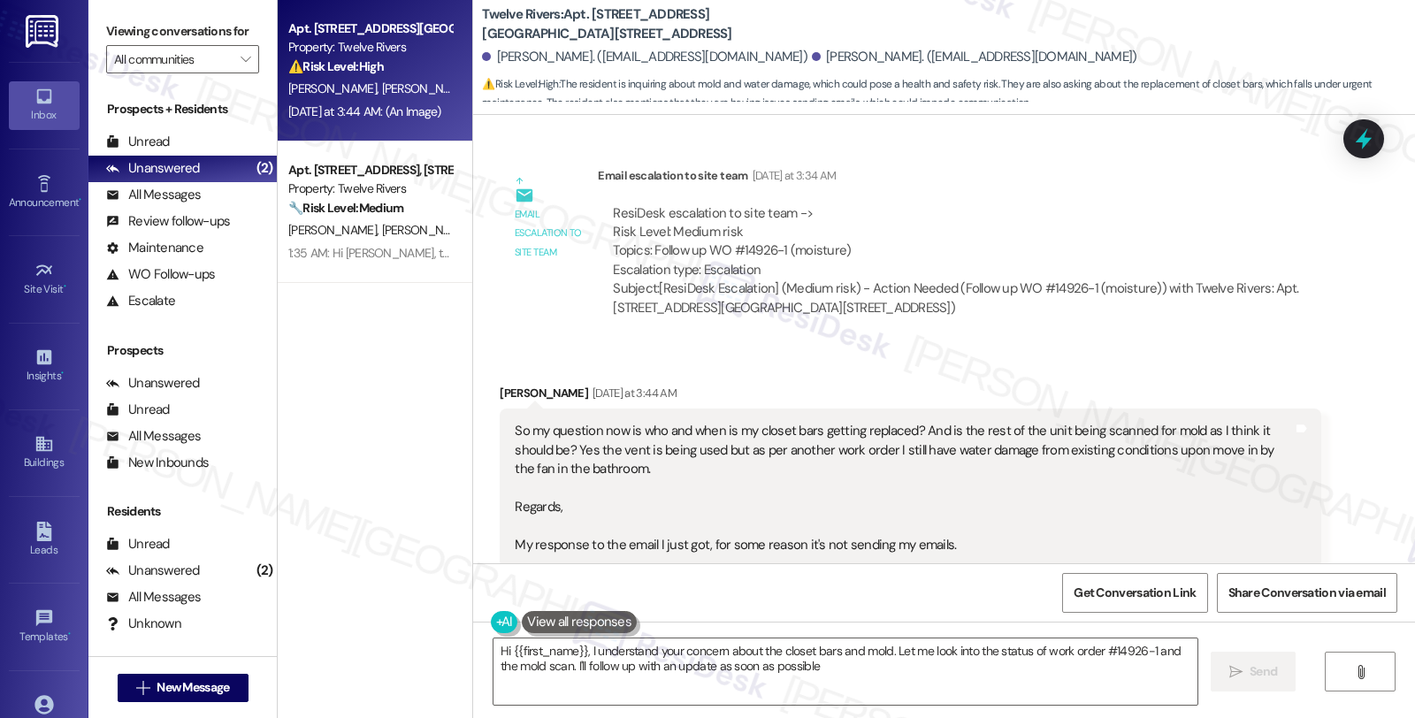
type textarea "Hi {{first_name}}, I understand your concern about the closet bars and mold. Le…"
drag, startPoint x: 528, startPoint y: 425, endPoint x: 730, endPoint y: 442, distance: 202.4
click at [730, 442] on div "So my question now is who and when is my closet bars getting replaced? And is t…" at bounding box center [903, 488] width 777 height 133
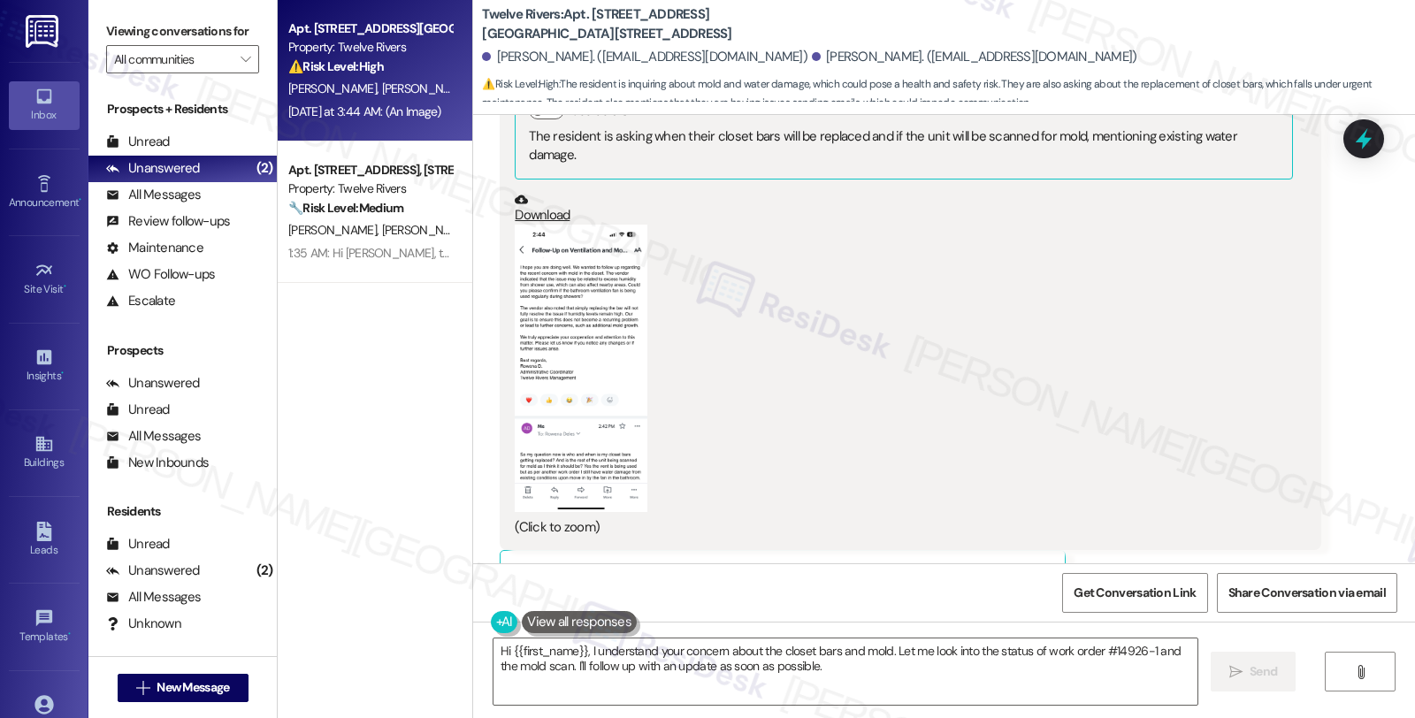
scroll to position [2020, 0]
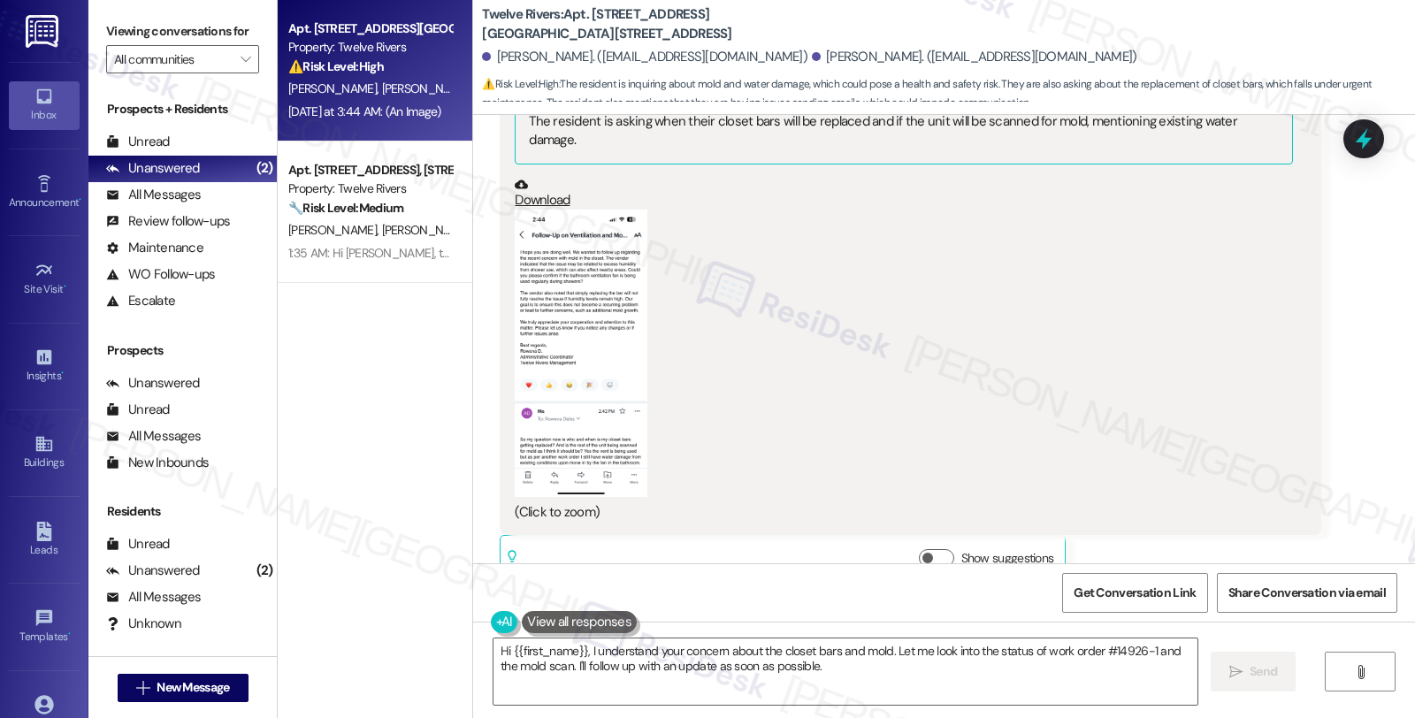
click at [588, 303] on button "Zoom image" at bounding box center [581, 353] width 133 height 287
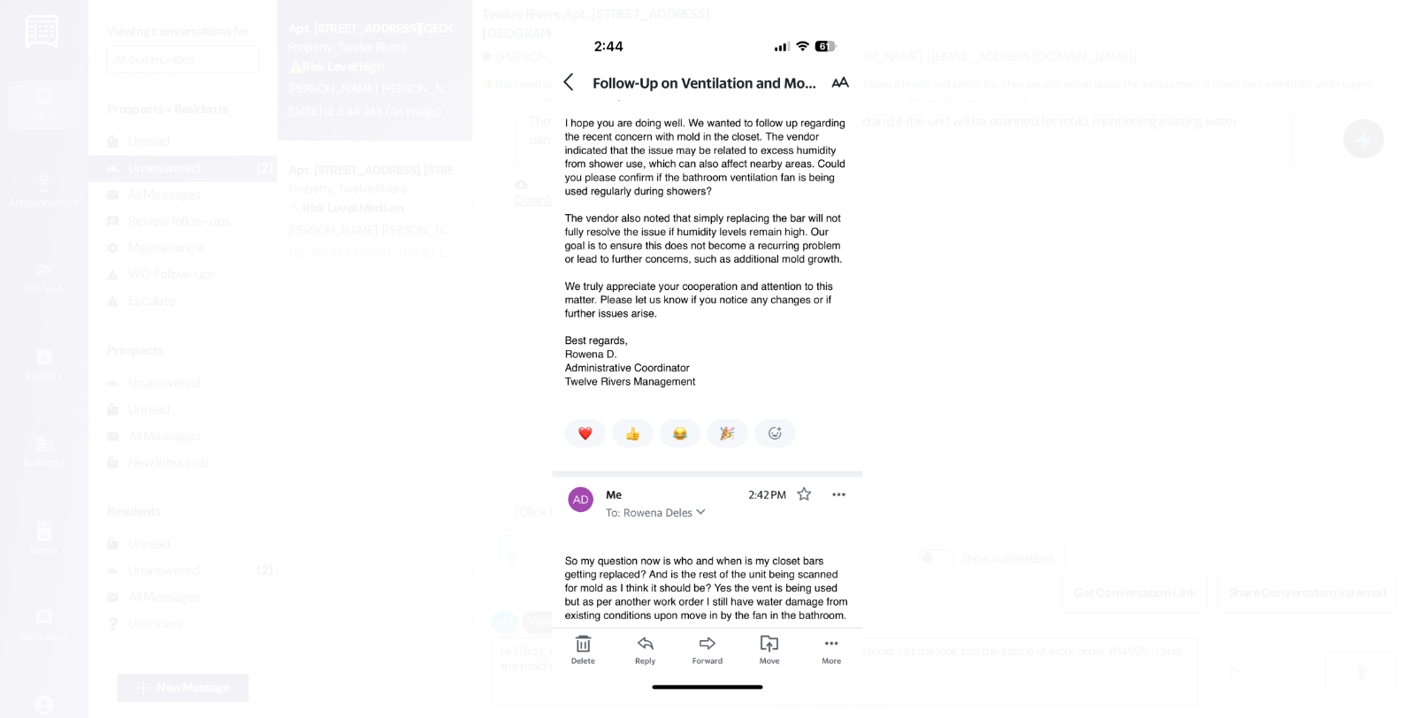
click at [765, 322] on button "Unzoom image" at bounding box center [707, 359] width 1415 height 718
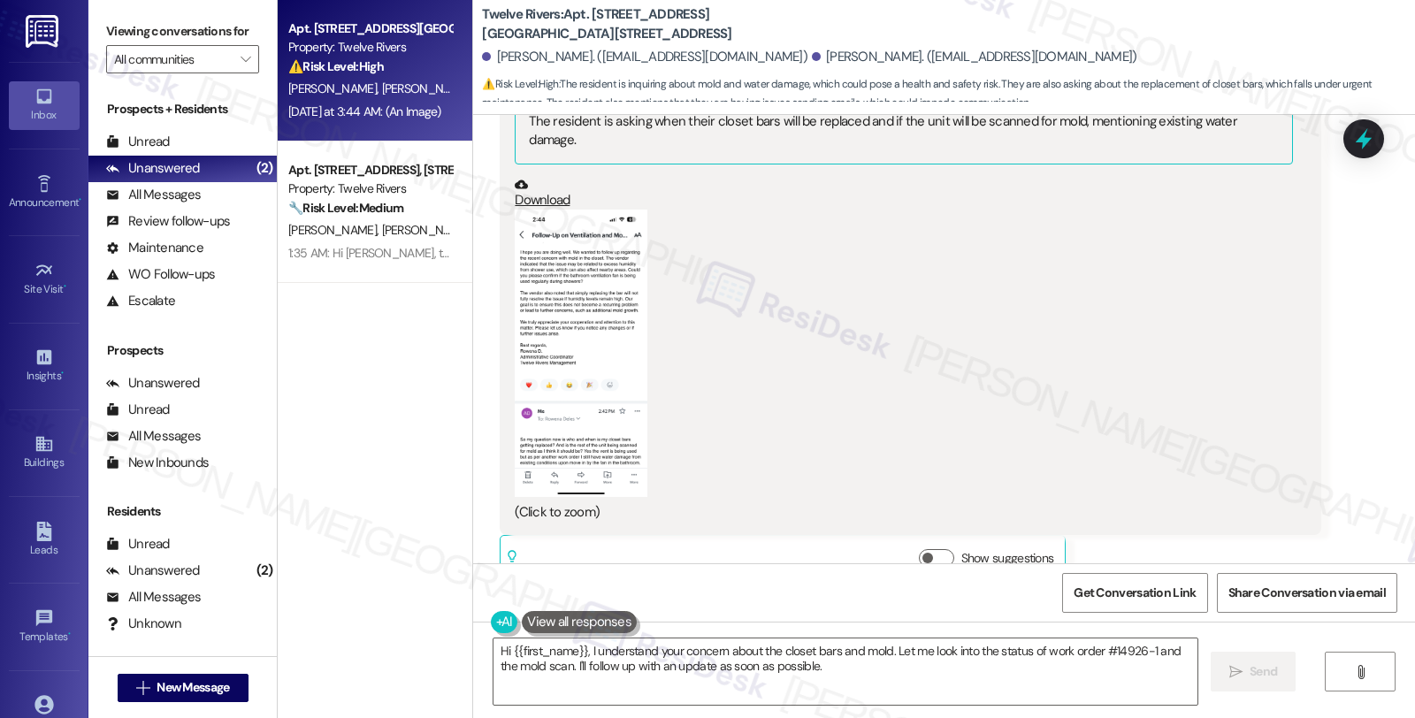
click at [601, 315] on button "Zoom image" at bounding box center [581, 353] width 133 height 287
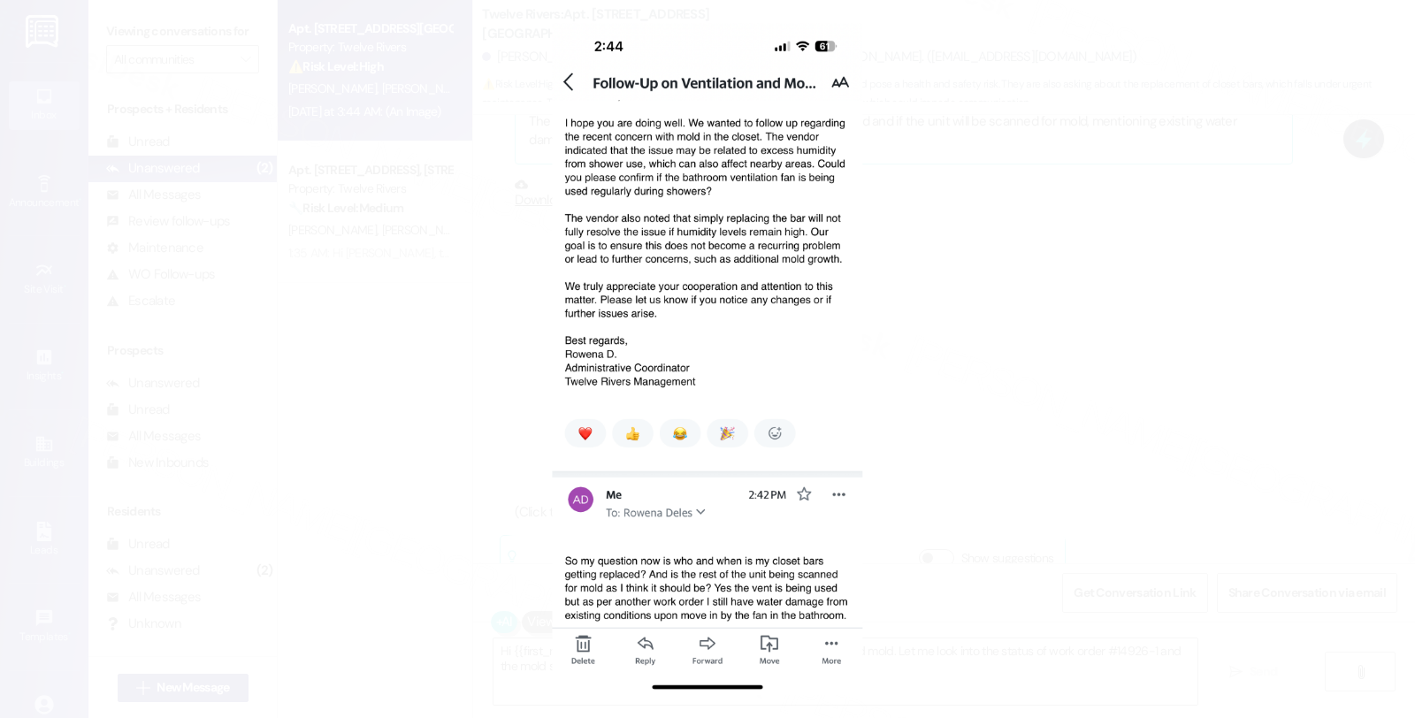
click at [894, 315] on button "Unzoom image" at bounding box center [707, 359] width 1415 height 718
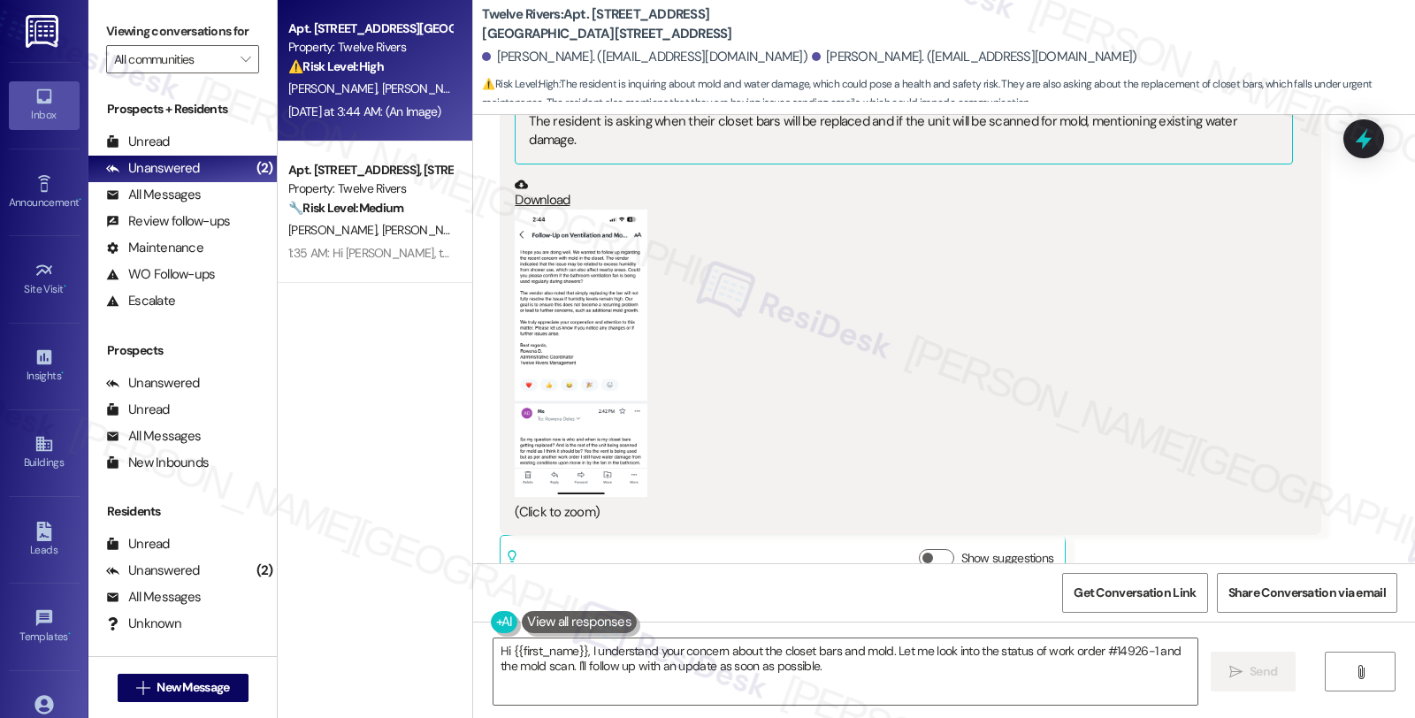
click at [895, 319] on div "(Click to zoom)" at bounding box center [903, 366] width 777 height 312
click at [571, 305] on button "Zoom image" at bounding box center [581, 353] width 133 height 287
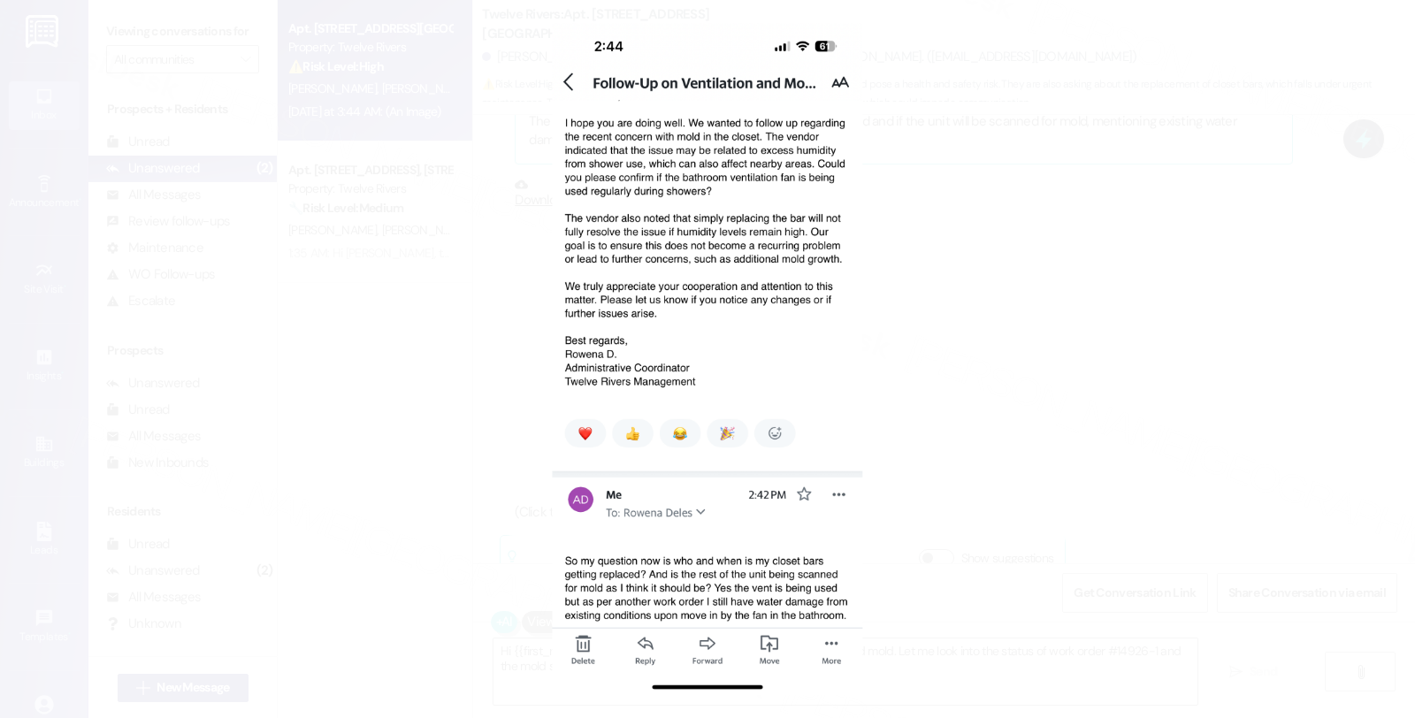
click at [958, 303] on button "Unzoom image" at bounding box center [707, 359] width 1415 height 718
